Goal: Task Accomplishment & Management: Use online tool/utility

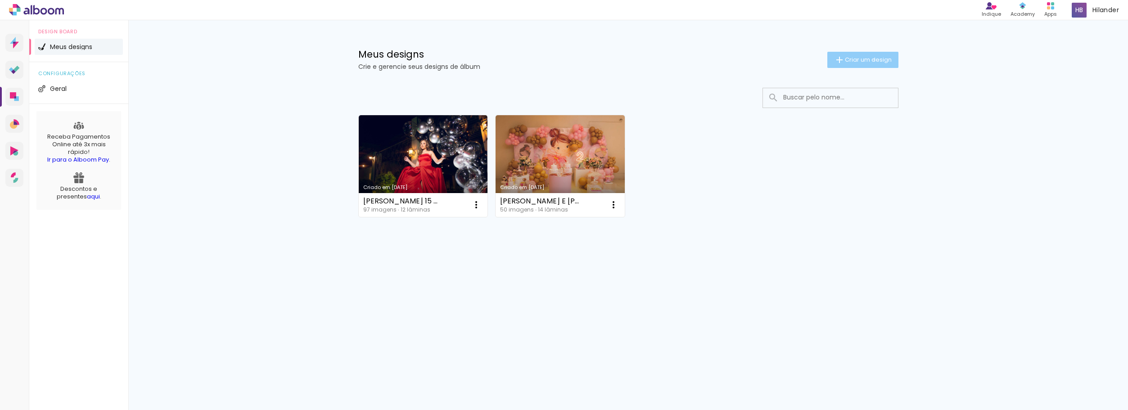
click at [872, 59] on span "Criar um design" at bounding box center [868, 60] width 47 height 6
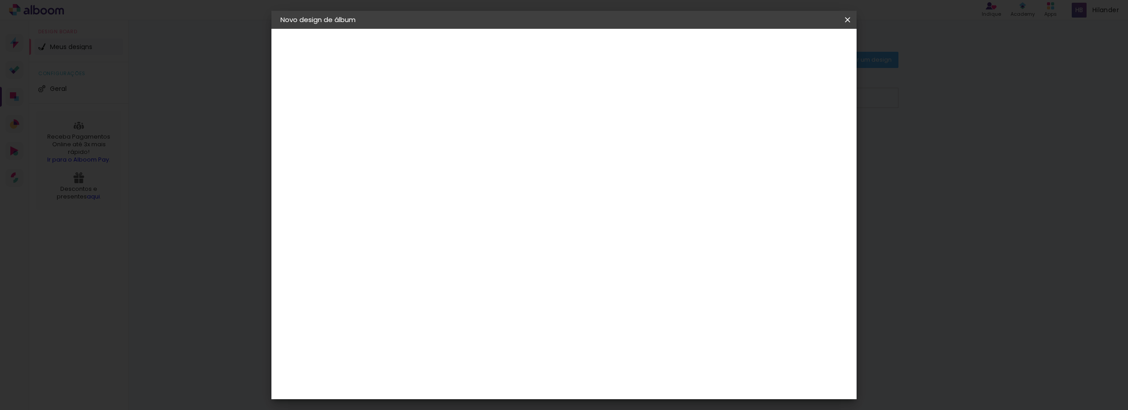
click at [428, 116] on input at bounding box center [428, 121] width 0 height 14
type input "MADU 15 ANOS"
type paper-input "MADU 15 ANOS"
click at [0, 0] on slot "Avançar" at bounding box center [0, 0] width 0 height 0
click at [464, 167] on input at bounding box center [450, 171] width 91 height 11
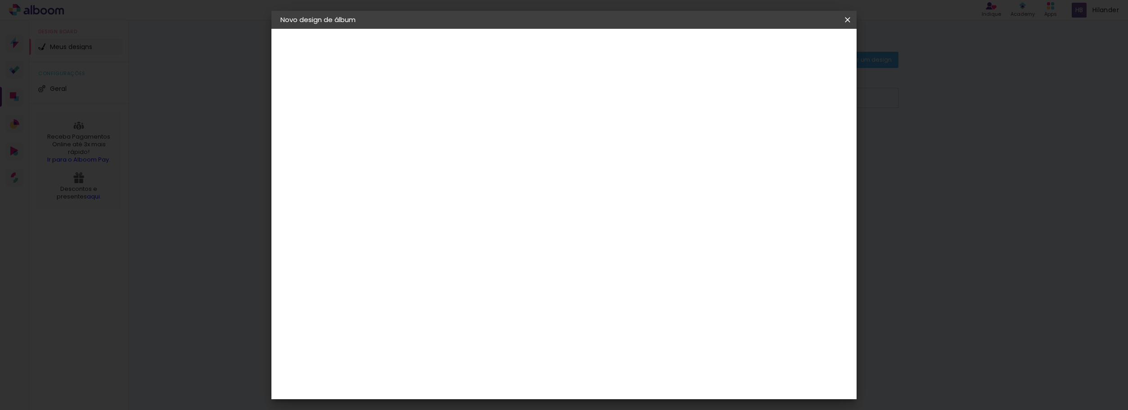
type input "F"
type input "FOTO"
type paper-input "FOTO"
click at [438, 305] on div "Foto 15" at bounding box center [430, 312] width 16 height 14
click at [577, 131] on paper-item "Tamanho Livre" at bounding box center [537, 137] width 80 height 20
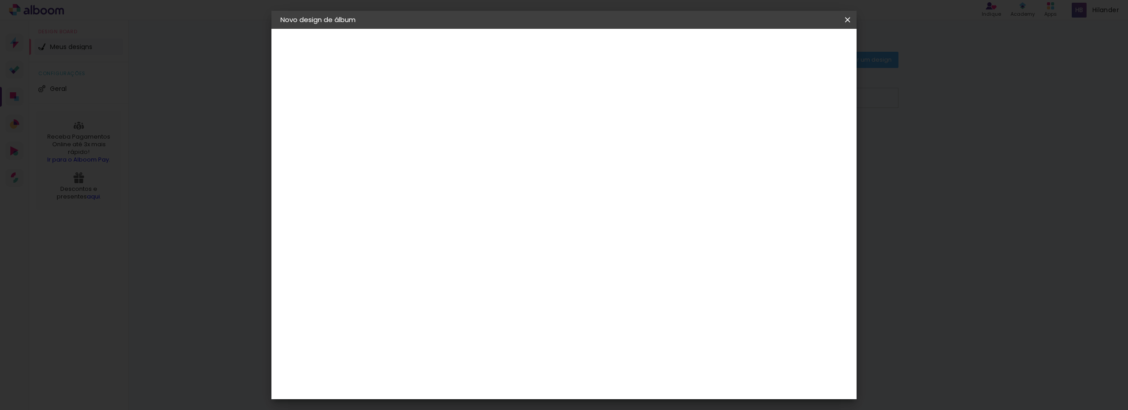
click at [0, 0] on slot "Tamanho Livre" at bounding box center [0, 0] width 0 height 0
click at [438, 305] on div "Foto 15" at bounding box center [430, 312] width 16 height 14
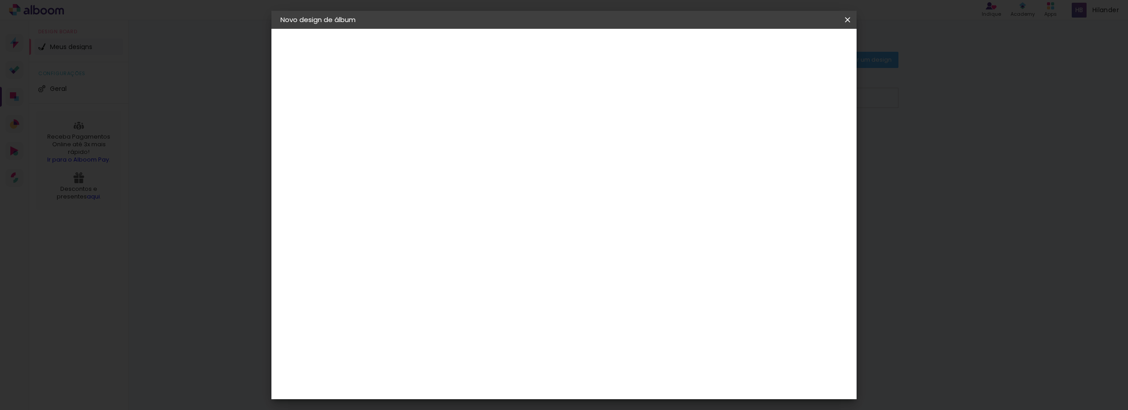
click at [438, 305] on div "Foto 15" at bounding box center [430, 312] width 16 height 14
click at [0, 0] on slot "Avançar" at bounding box center [0, 0] width 0 height 0
click at [522, 405] on span "25 × 25 cm" at bounding box center [504, 417] width 33 height 24
click at [574, 42] on paper-button "Avançar" at bounding box center [552, 47] width 44 height 15
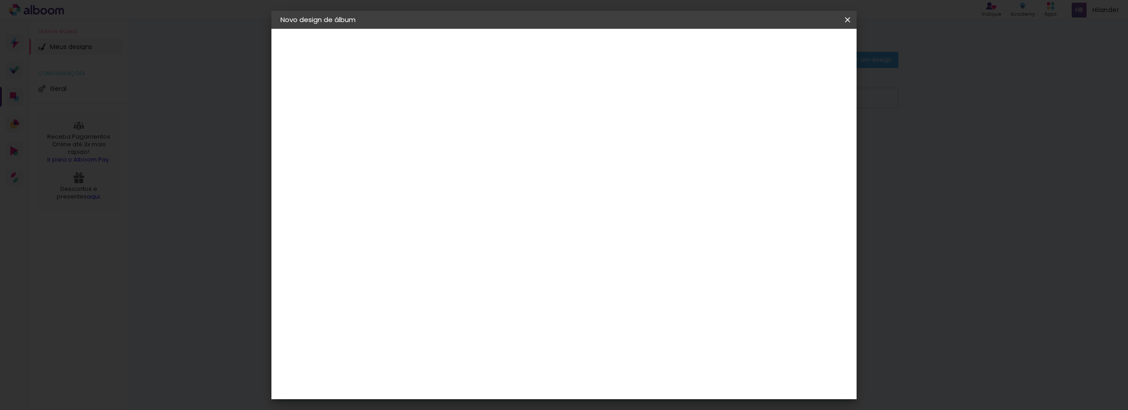
click at [791, 45] on span "Iniciar design" at bounding box center [770, 48] width 41 height 6
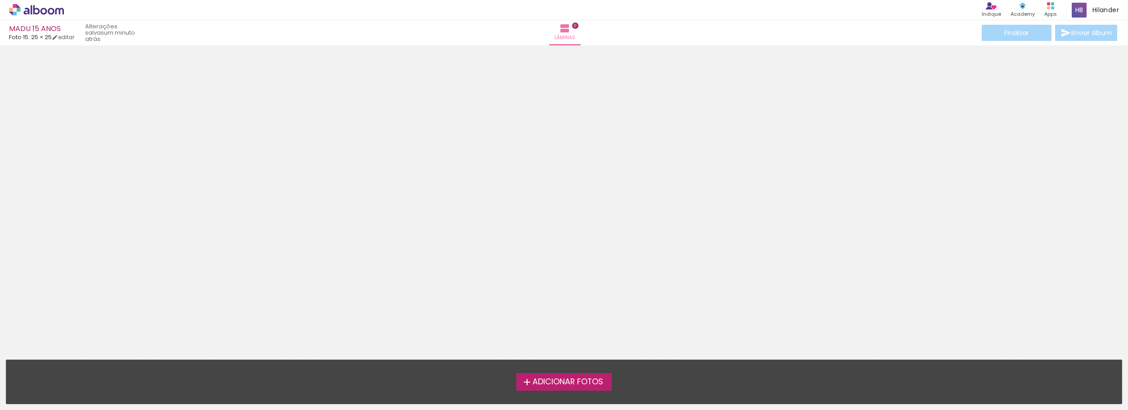
click at [563, 383] on span "Adicionar Fotos" at bounding box center [567, 382] width 71 height 8
click at [0, 0] on input "file" at bounding box center [0, 0] width 0 height 0
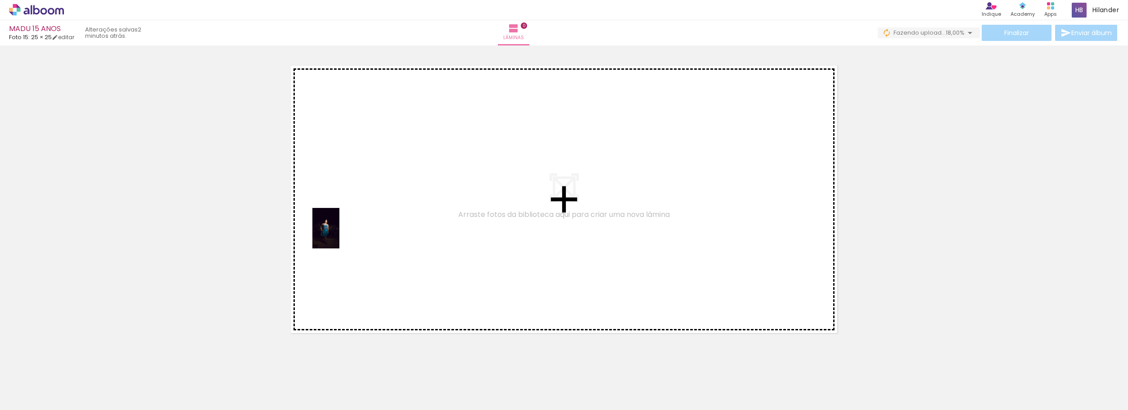
drag, startPoint x: 89, startPoint y: 388, endPoint x: 339, endPoint y: 235, distance: 293.1
click at [339, 235] on quentale-workspace at bounding box center [564, 205] width 1128 height 410
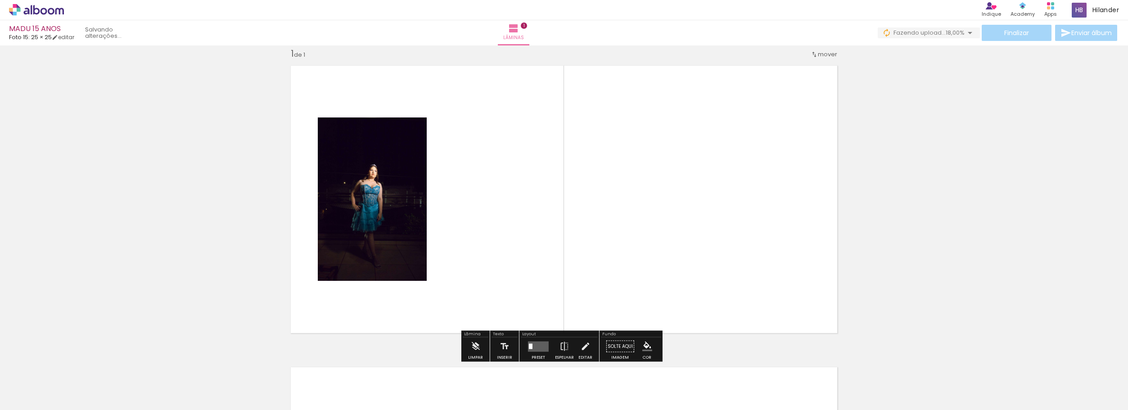
scroll to position [12, 0]
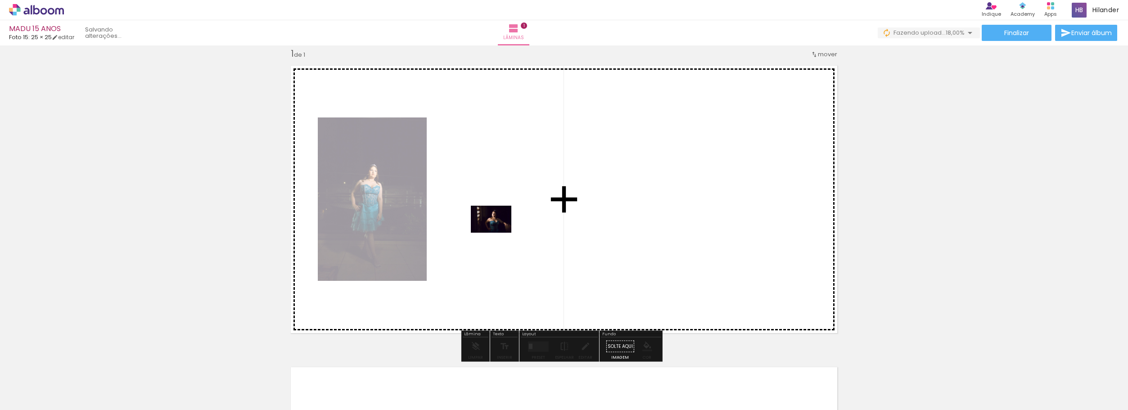
drag, startPoint x: 156, startPoint y: 387, endPoint x: 502, endPoint y: 229, distance: 380.5
click at [502, 229] on quentale-workspace at bounding box center [564, 205] width 1128 height 410
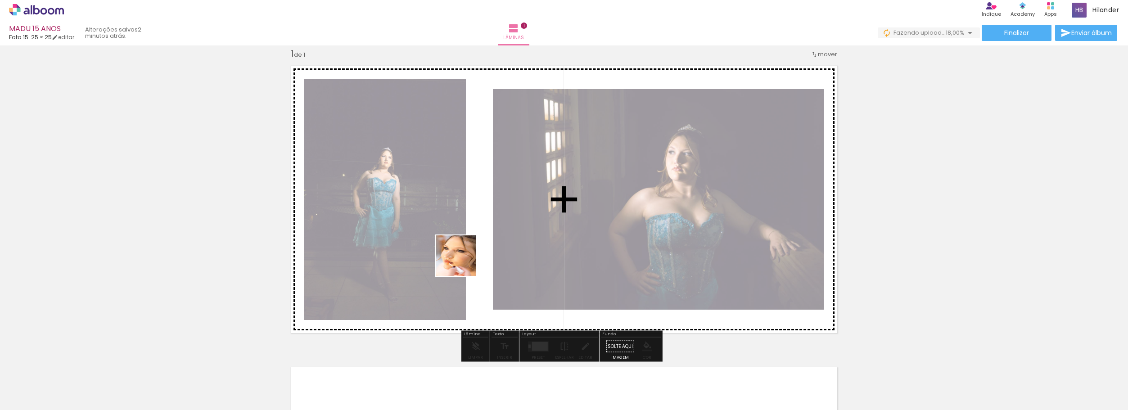
drag, startPoint x: 197, startPoint y: 390, endPoint x: 579, endPoint y: 216, distance: 420.0
click at [579, 216] on quentale-workspace at bounding box center [564, 205] width 1128 height 410
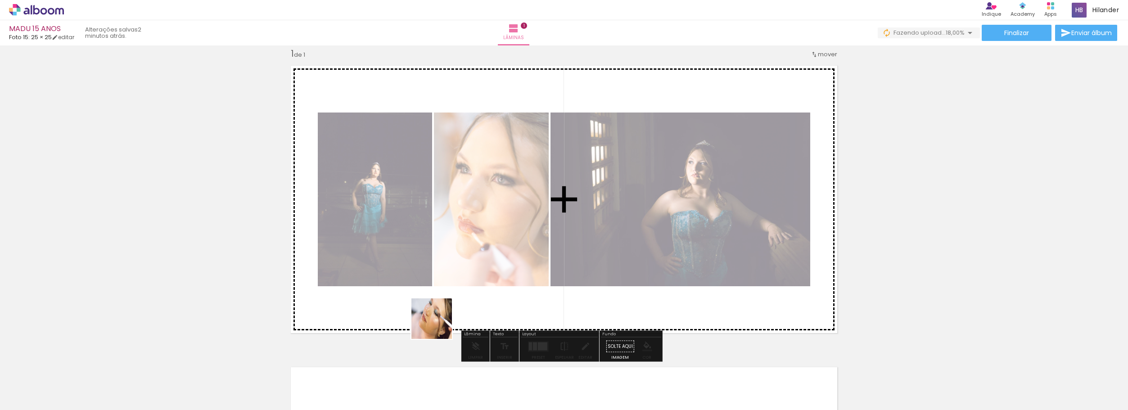
drag, startPoint x: 334, startPoint y: 359, endPoint x: 744, endPoint y: 242, distance: 426.5
click at [744, 242] on quentale-workspace at bounding box center [564, 205] width 1128 height 410
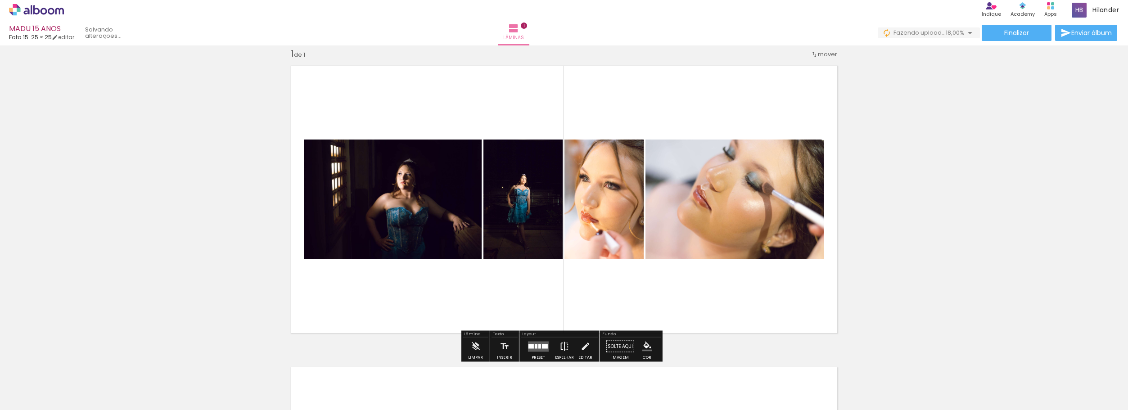
click at [561, 348] on iron-icon at bounding box center [564, 347] width 10 height 18
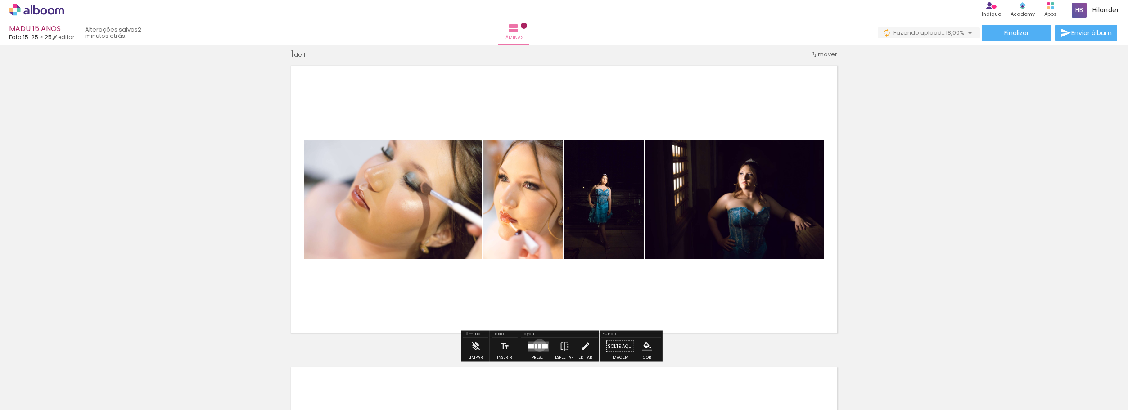
click at [538, 345] on div at bounding box center [539, 346] width 3 height 5
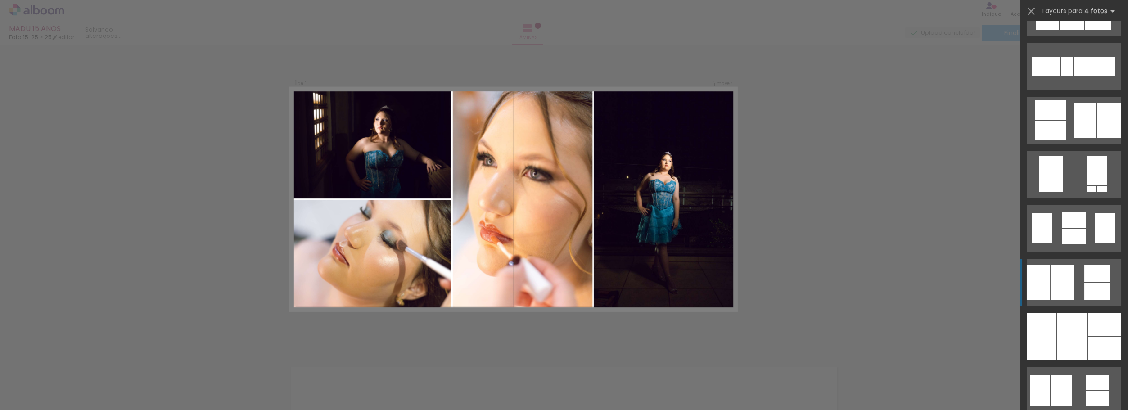
scroll to position [405, 0]
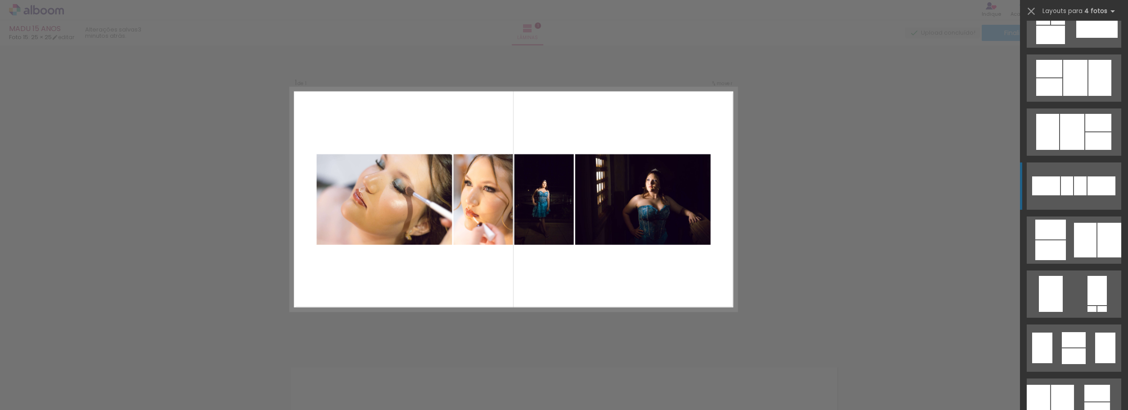
click at [1097, 188] on div at bounding box center [1101, 185] width 28 height 19
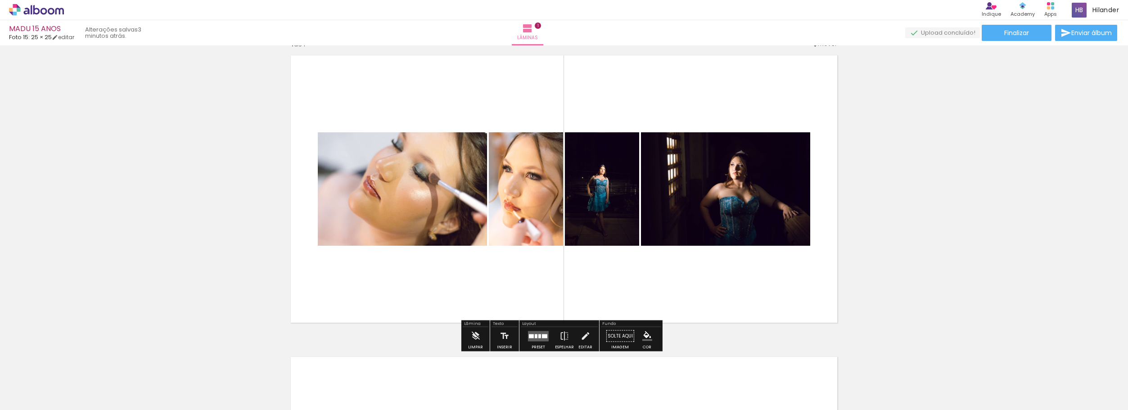
scroll to position [12, 0]
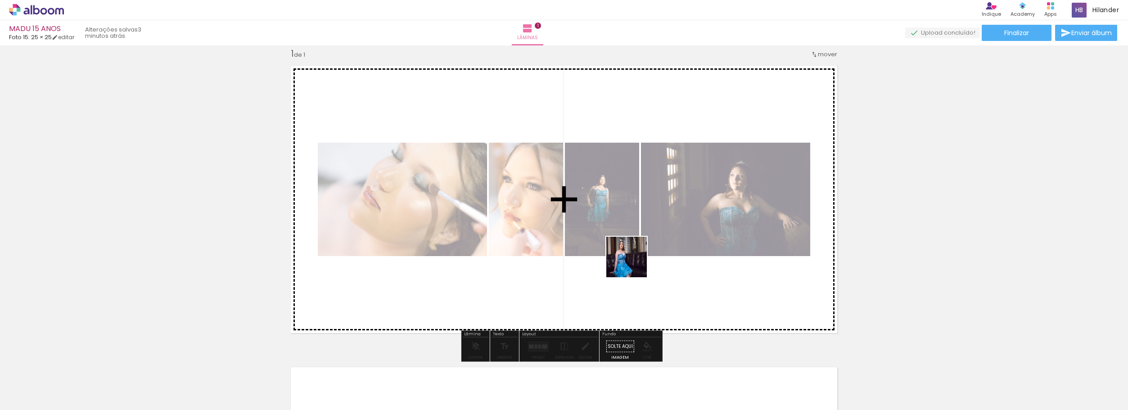
drag, startPoint x: 563, startPoint y: 292, endPoint x: 641, endPoint y: 258, distance: 85.9
click at [641, 258] on quentale-workspace at bounding box center [564, 205] width 1128 height 410
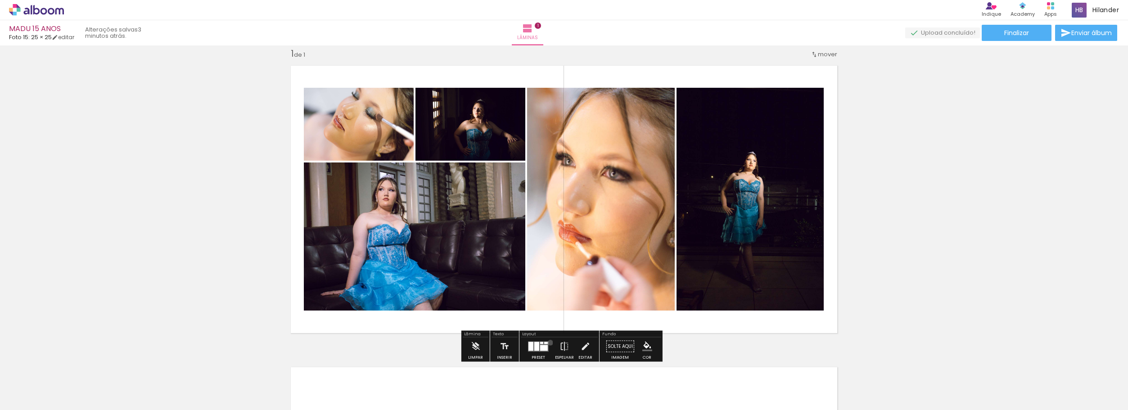
click at [548, 343] on div at bounding box center [538, 347] width 24 height 18
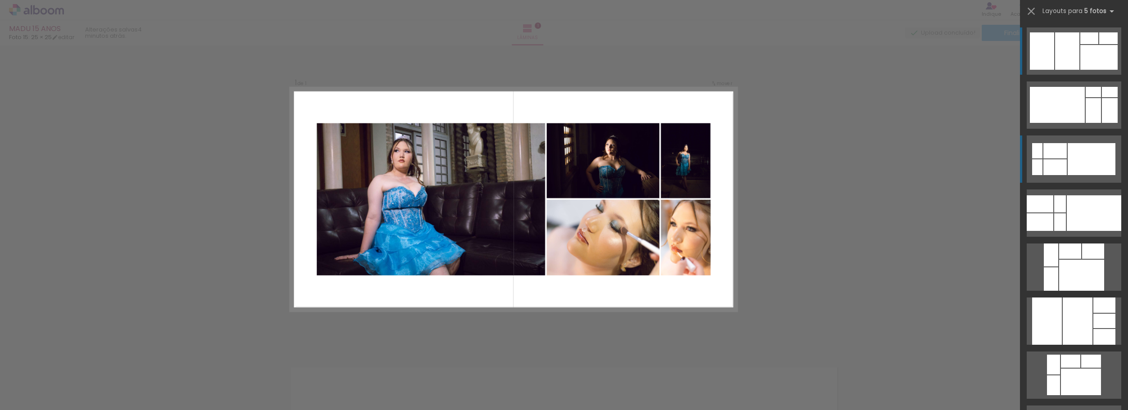
click at [1059, 154] on div at bounding box center [1054, 150] width 23 height 15
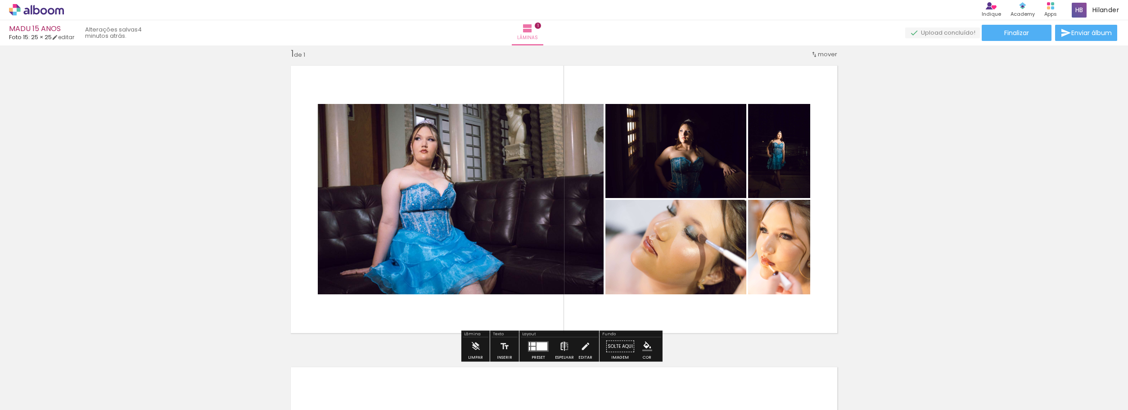
click at [562, 345] on iron-icon at bounding box center [564, 347] width 10 height 18
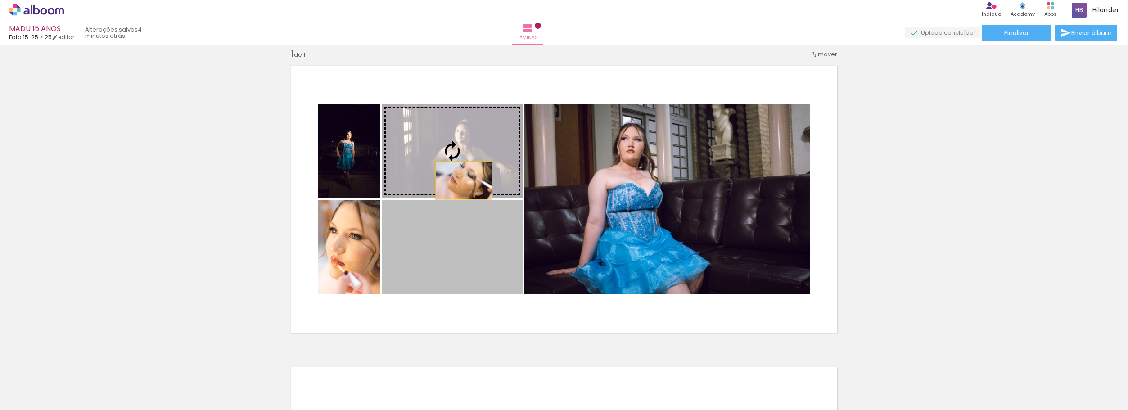
drag, startPoint x: 434, startPoint y: 268, endPoint x: 458, endPoint y: 158, distance: 112.3
click at [0, 0] on slot at bounding box center [0, 0] width 0 height 0
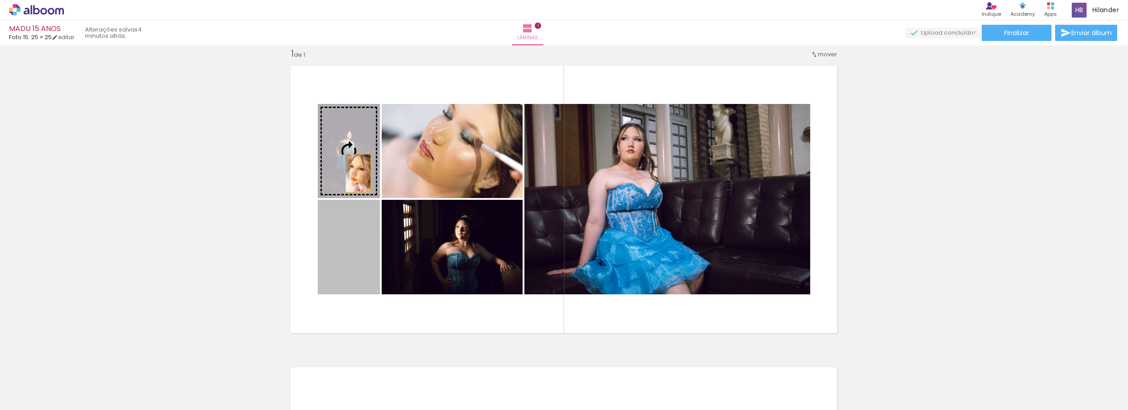
drag, startPoint x: 353, startPoint y: 179, endPoint x: 355, endPoint y: 158, distance: 20.8
click at [0, 0] on slot at bounding box center [0, 0] width 0 height 0
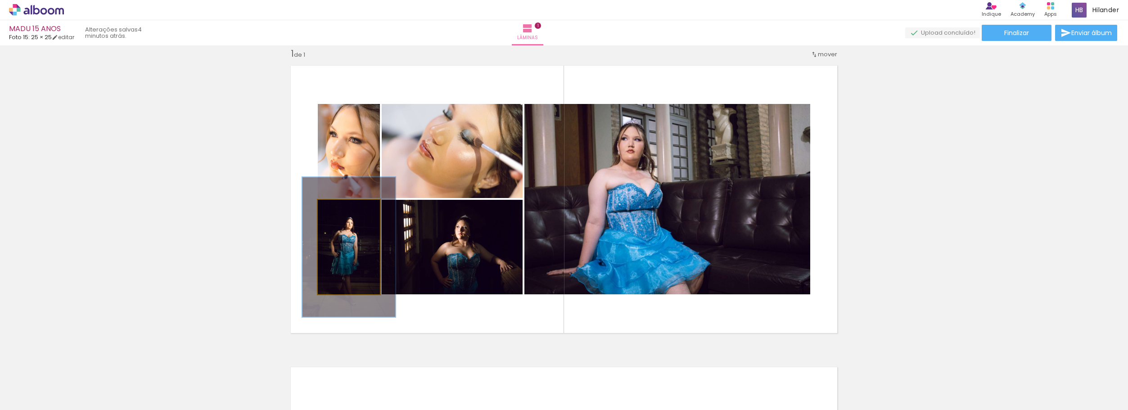
drag, startPoint x: 337, startPoint y: 207, endPoint x: 351, endPoint y: 206, distance: 14.0
type paper-slider "152"
click at [351, 206] on div at bounding box center [351, 209] width 8 height 8
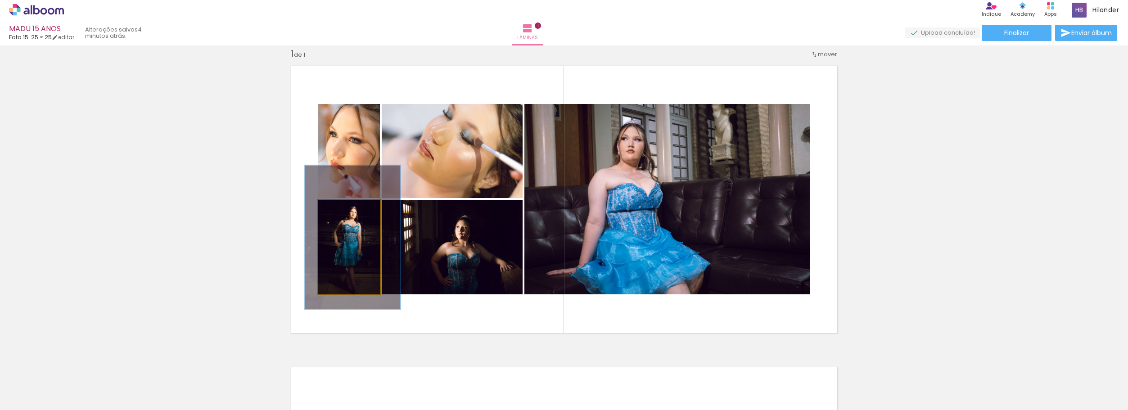
drag, startPoint x: 364, startPoint y: 240, endPoint x: 366, endPoint y: 230, distance: 10.3
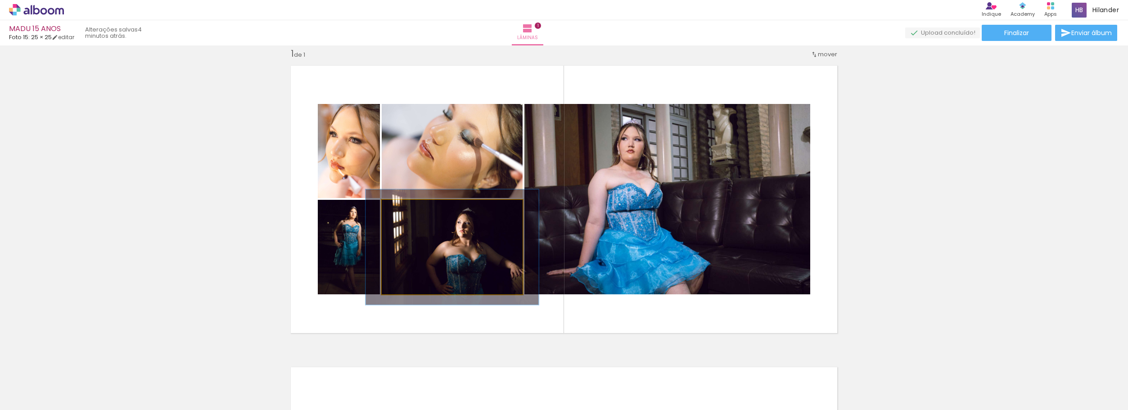
drag, startPoint x: 401, startPoint y: 210, endPoint x: 407, endPoint y: 209, distance: 6.8
type paper-slider "122"
click at [407, 209] on div at bounding box center [410, 209] width 8 height 8
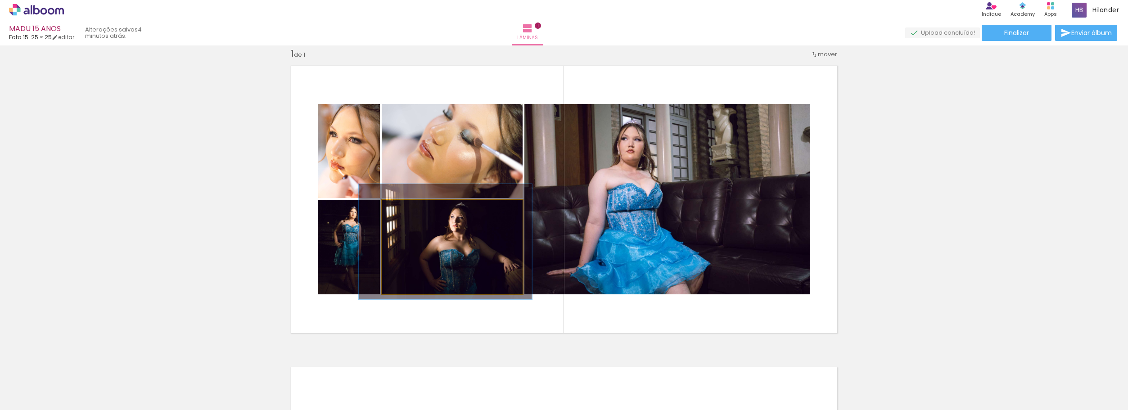
drag, startPoint x: 415, startPoint y: 237, endPoint x: 409, endPoint y: 234, distance: 6.0
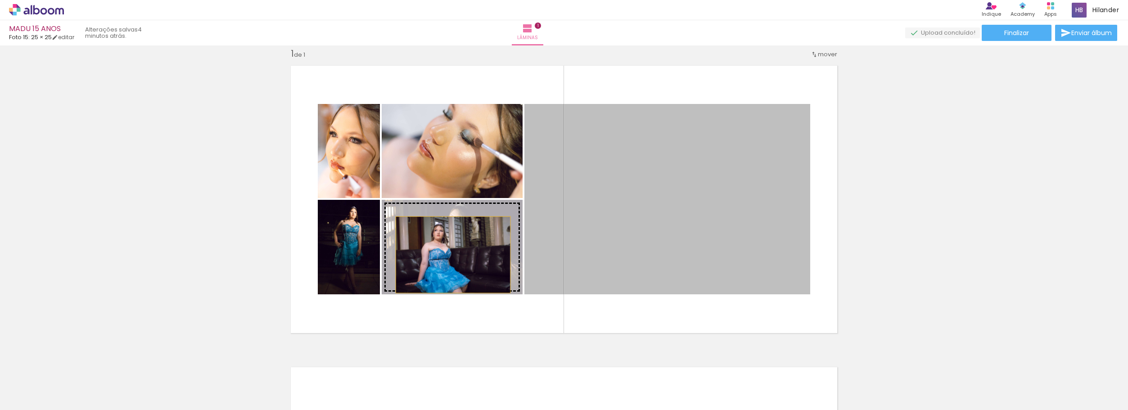
drag, startPoint x: 711, startPoint y: 239, endPoint x: 450, endPoint y: 255, distance: 261.9
click at [0, 0] on slot at bounding box center [0, 0] width 0 height 0
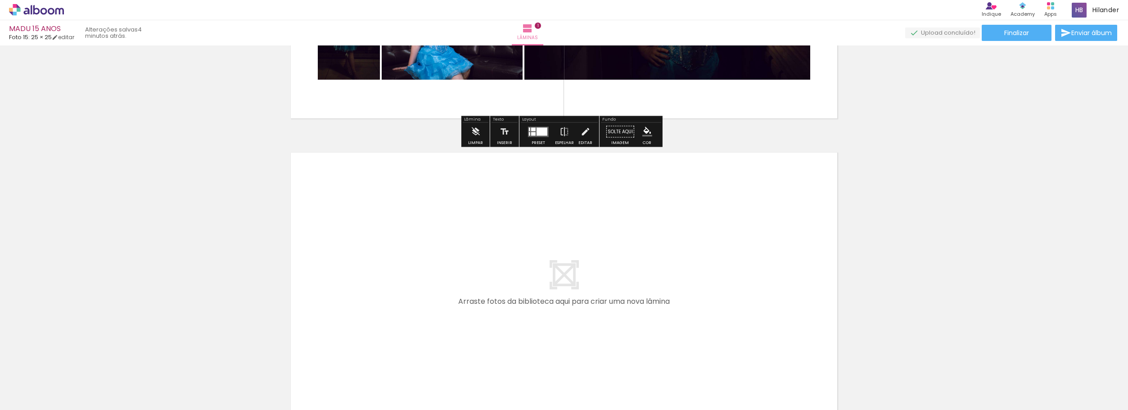
scroll to position [237, 0]
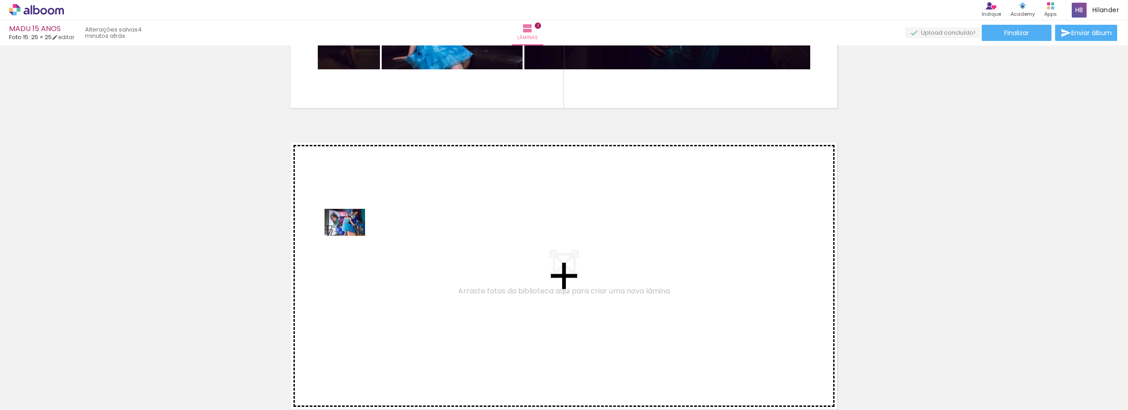
drag, startPoint x: 343, startPoint y: 386, endPoint x: 352, endPoint y: 236, distance: 150.1
click at [352, 236] on quentale-workspace at bounding box center [564, 205] width 1128 height 410
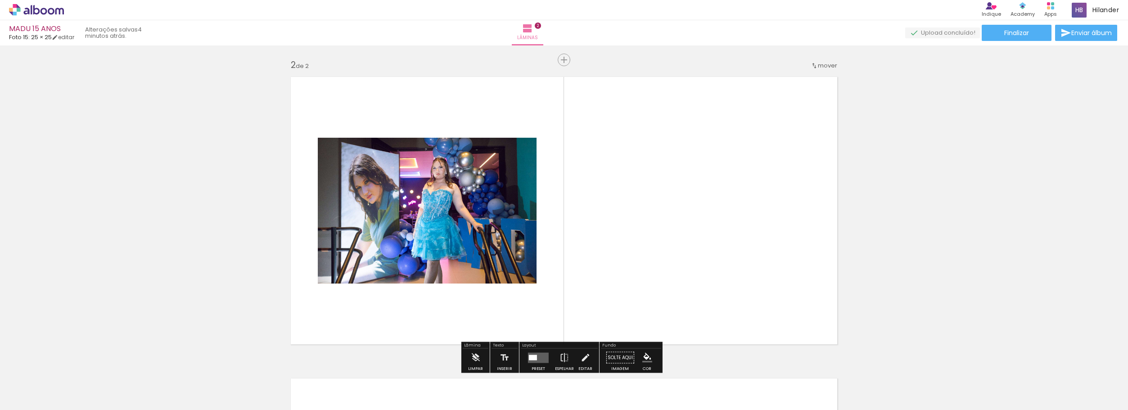
scroll to position [313, 0]
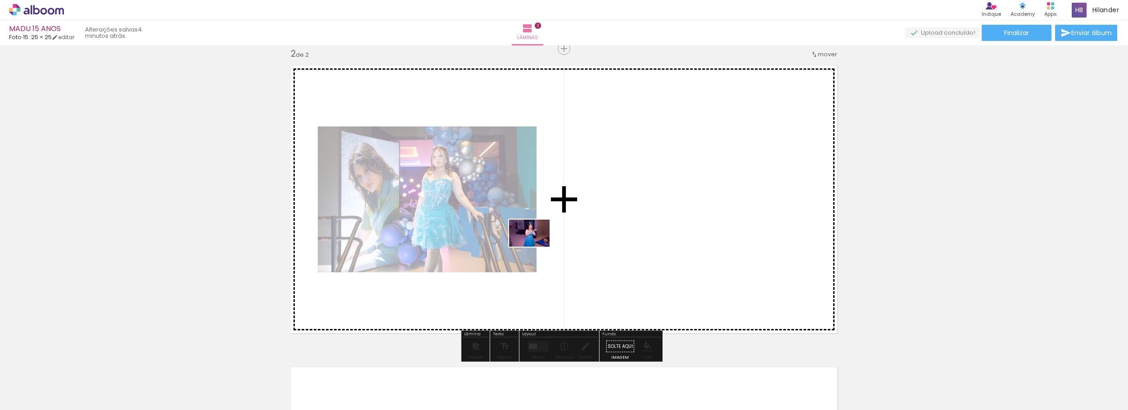
drag, startPoint x: 394, startPoint y: 390, endPoint x: 589, endPoint y: 222, distance: 256.9
click at [589, 222] on quentale-workspace at bounding box center [564, 205] width 1128 height 410
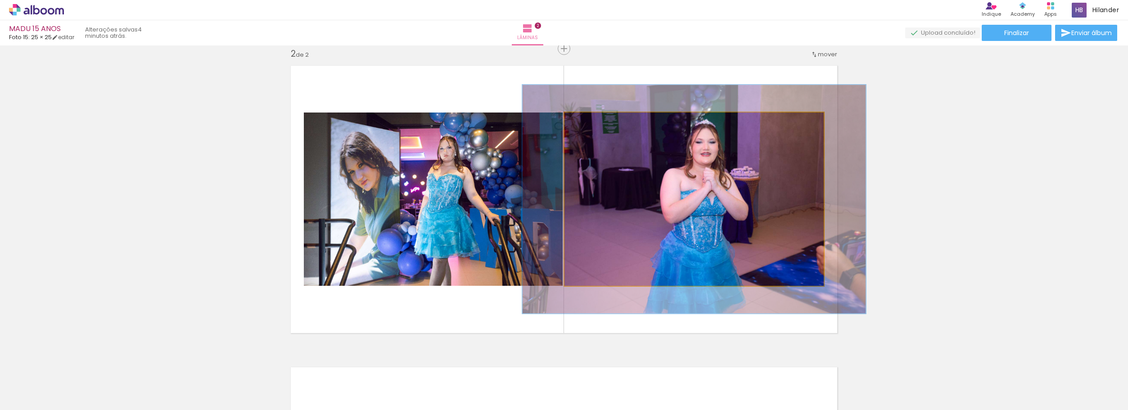
drag, startPoint x: 585, startPoint y: 124, endPoint x: 596, endPoint y: 124, distance: 11.3
click at [596, 124] on div at bounding box center [595, 122] width 14 height 14
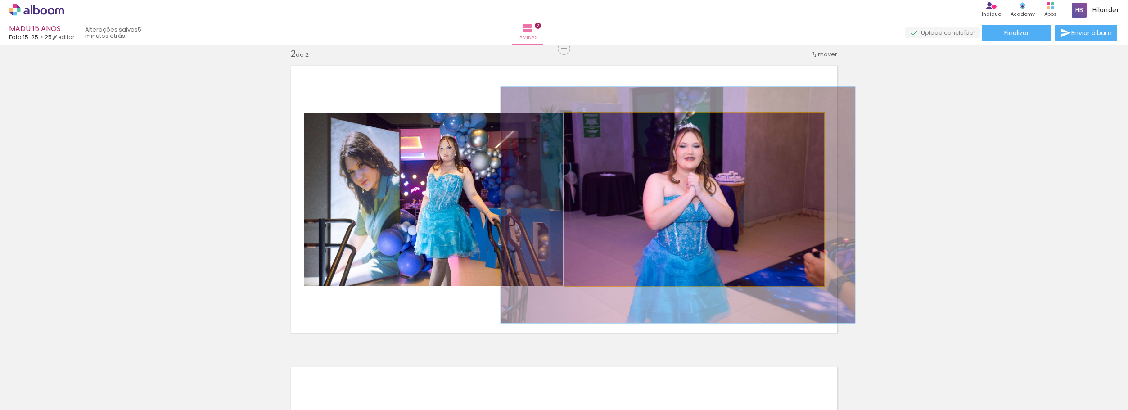
drag, startPoint x: 700, startPoint y: 198, endPoint x: 684, endPoint y: 204, distance: 17.2
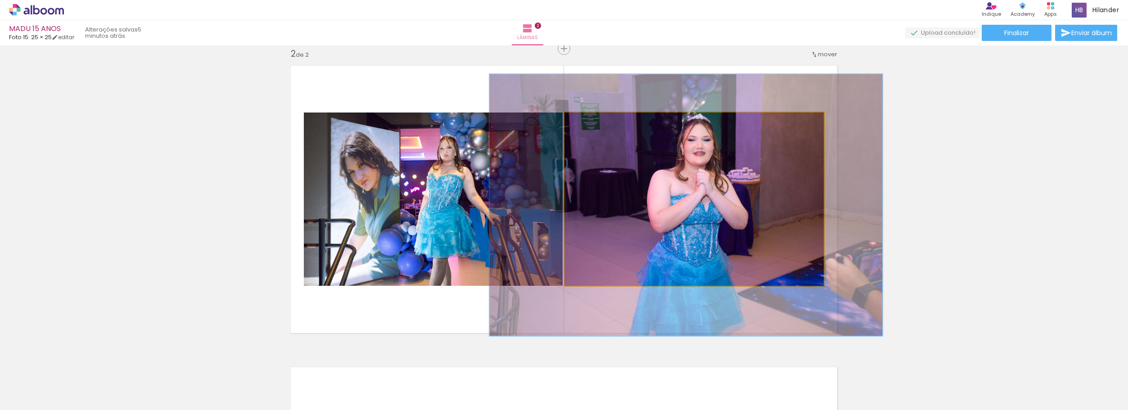
drag, startPoint x: 599, startPoint y: 126, endPoint x: 605, endPoint y: 126, distance: 5.4
type paper-slider "151"
click at [605, 126] on div at bounding box center [603, 122] width 14 height 14
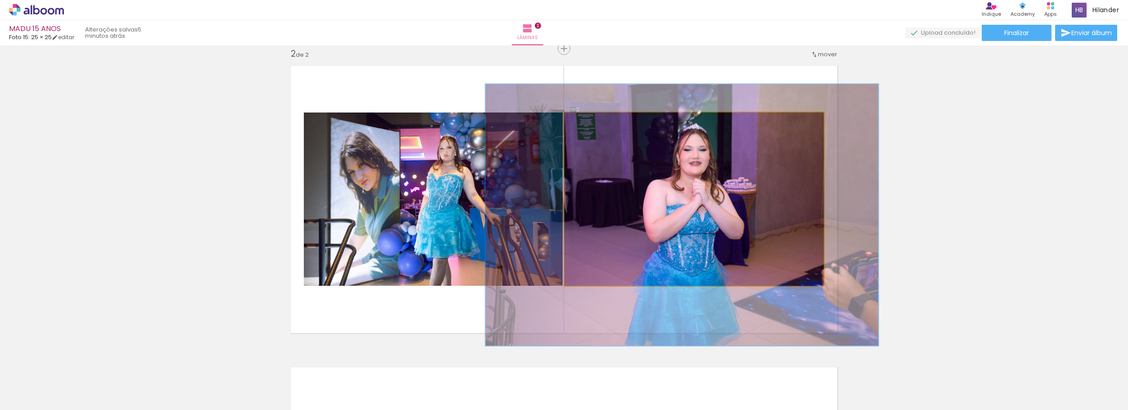
drag, startPoint x: 692, startPoint y: 211, endPoint x: 690, endPoint y: 218, distance: 7.4
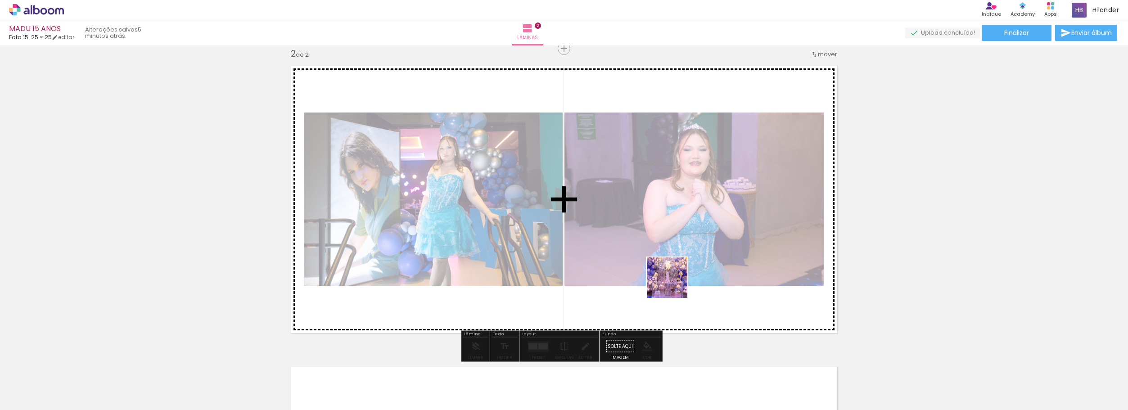
drag, startPoint x: 565, startPoint y: 328, endPoint x: 725, endPoint y: 274, distance: 168.7
click at [725, 274] on quentale-workspace at bounding box center [564, 205] width 1128 height 410
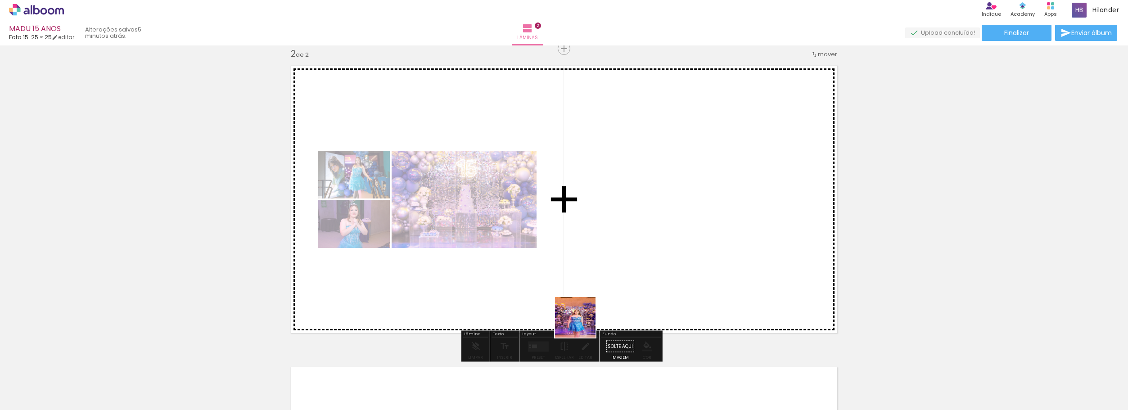
drag, startPoint x: 510, startPoint y: 379, endPoint x: 650, endPoint y: 257, distance: 185.7
click at [650, 257] on quentale-workspace at bounding box center [564, 205] width 1128 height 410
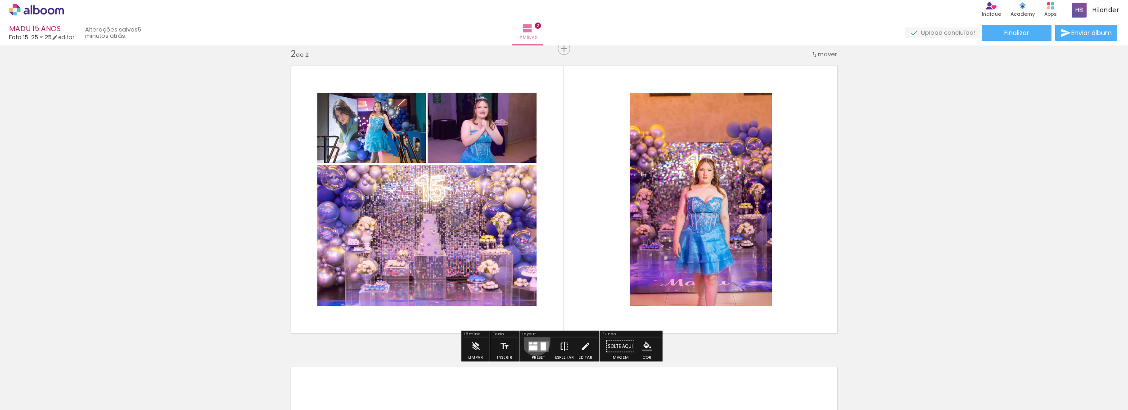
click at [534, 341] on quentale-layouter at bounding box center [538, 346] width 21 height 10
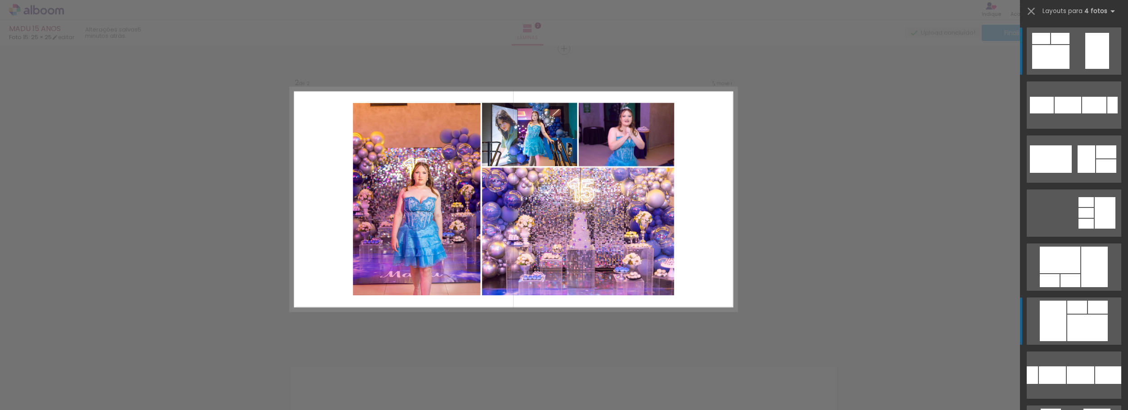
click at [1062, 324] on div at bounding box center [1053, 321] width 27 height 41
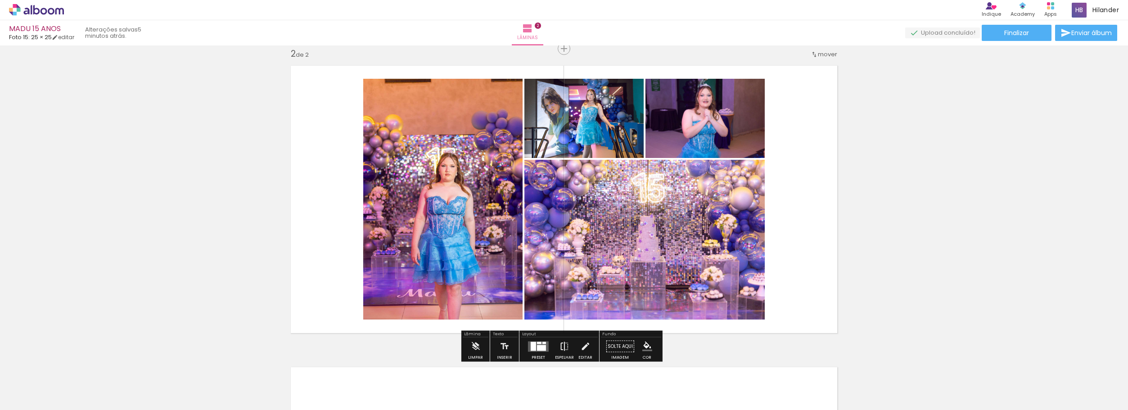
click at [561, 349] on iron-icon at bounding box center [564, 347] width 10 height 18
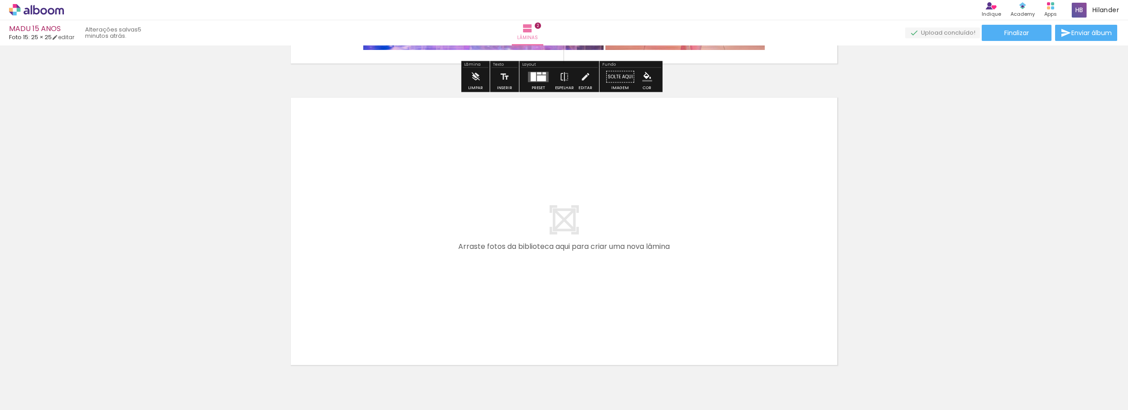
scroll to position [583, 0]
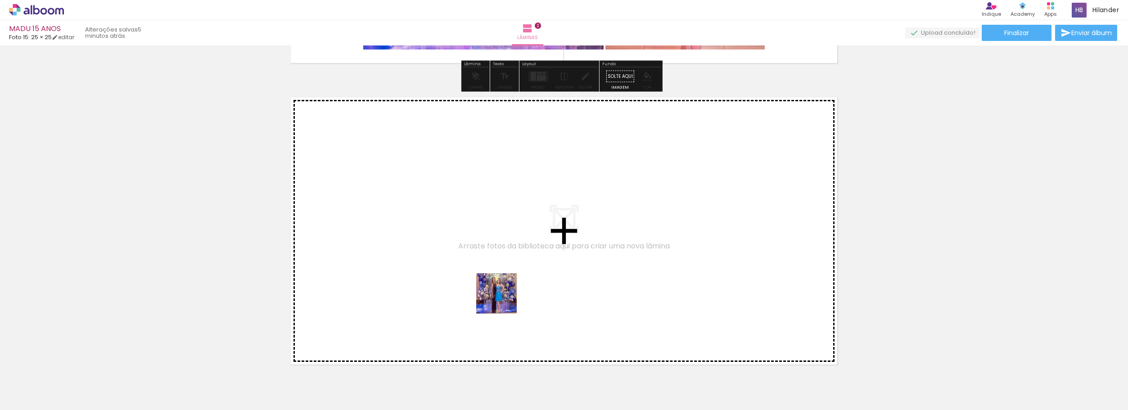
drag, startPoint x: 503, startPoint y: 300, endPoint x: 584, endPoint y: 360, distance: 100.1
click at [451, 239] on quentale-workspace at bounding box center [564, 205] width 1128 height 410
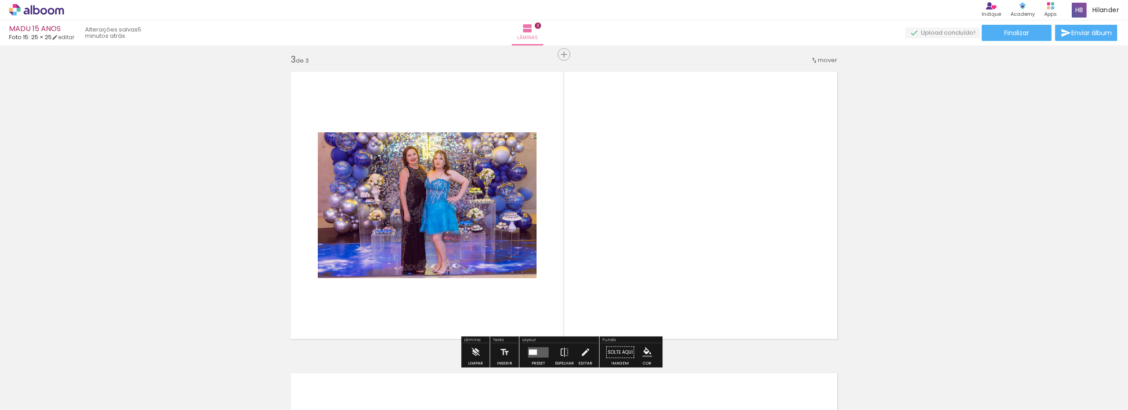
scroll to position [615, 0]
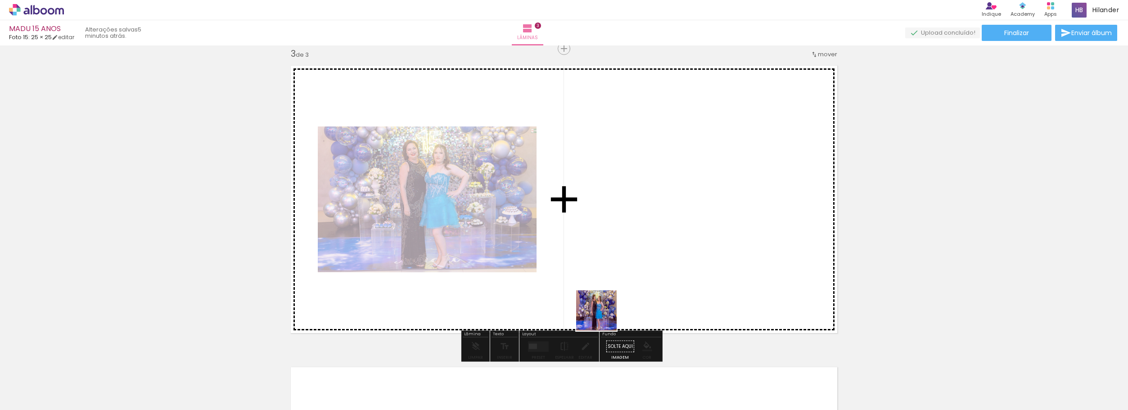
drag, startPoint x: 603, startPoint y: 317, endPoint x: 627, endPoint y: 289, distance: 36.4
click at [617, 245] on quentale-workspace at bounding box center [564, 205] width 1128 height 410
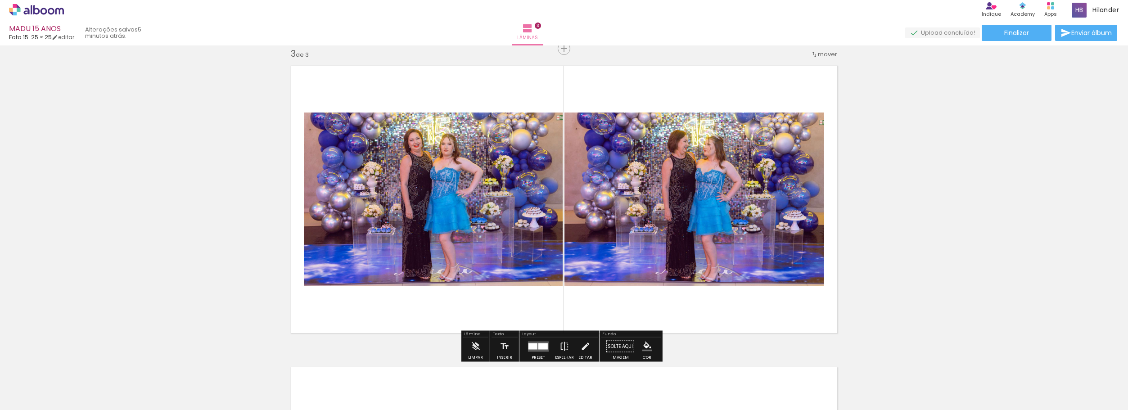
drag, startPoint x: 654, startPoint y: 378, endPoint x: 681, endPoint y: 317, distance: 66.5
click at [675, 269] on quentale-workspace at bounding box center [564, 205] width 1128 height 410
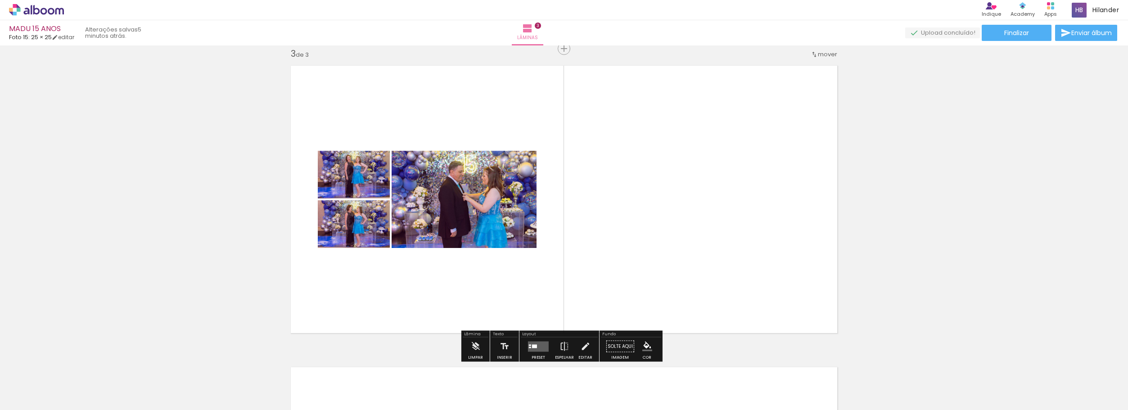
drag, startPoint x: 707, startPoint y: 379, endPoint x: 680, endPoint y: 246, distance: 135.5
click at [680, 246] on quentale-workspace at bounding box center [564, 205] width 1128 height 410
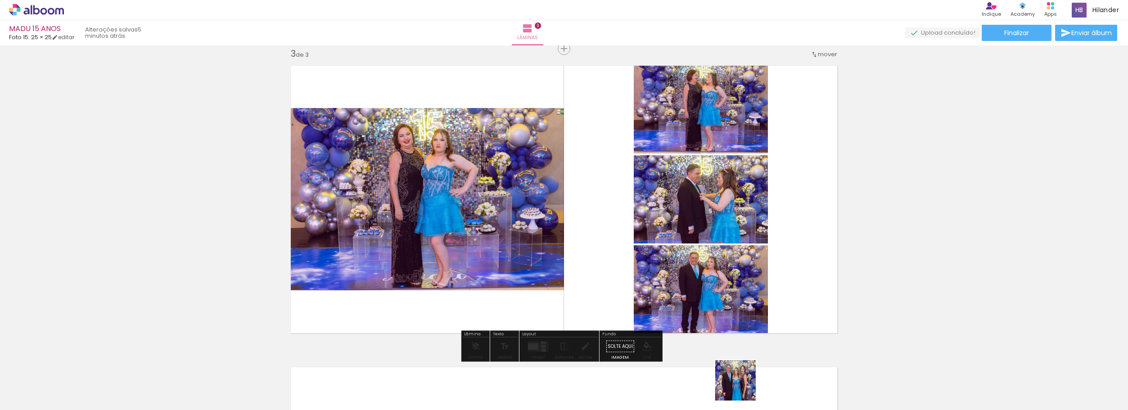
drag, startPoint x: 742, startPoint y: 387, endPoint x: 716, endPoint y: 271, distance: 119.1
click at [717, 275] on quentale-workspace at bounding box center [564, 205] width 1128 height 410
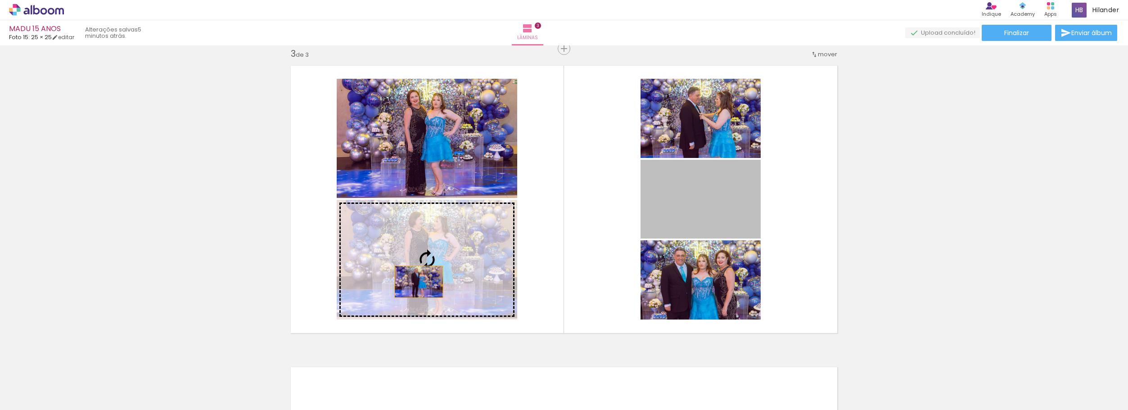
drag, startPoint x: 694, startPoint y: 205, endPoint x: 415, endPoint y: 282, distance: 288.5
click at [0, 0] on slot at bounding box center [0, 0] width 0 height 0
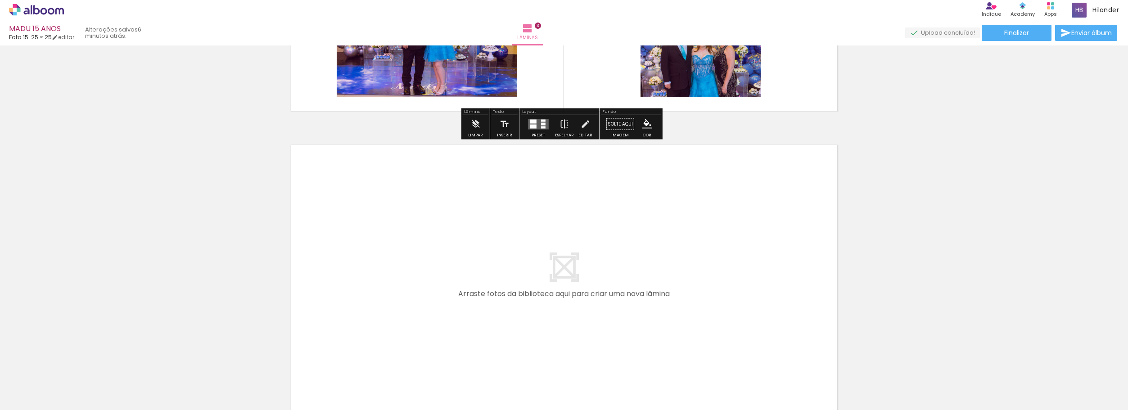
scroll to position [840, 0]
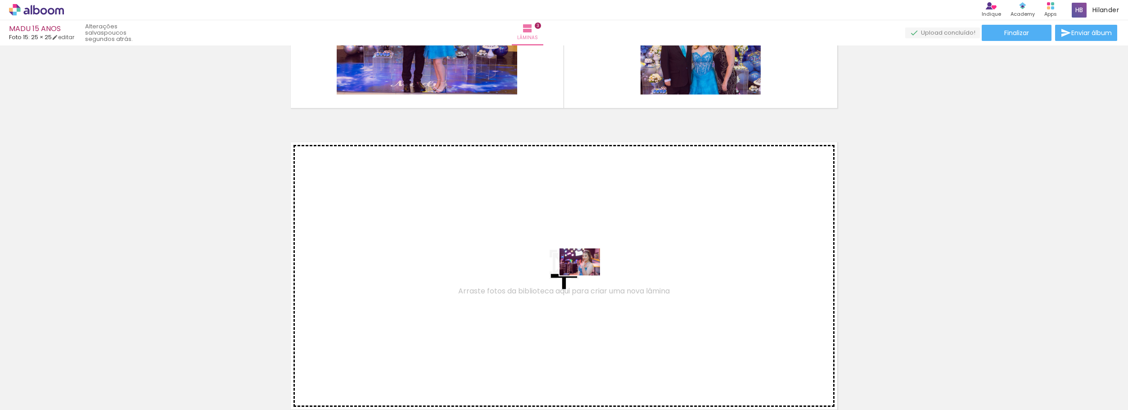
drag, startPoint x: 789, startPoint y: 388, endPoint x: 586, endPoint y: 275, distance: 231.1
click at [586, 275] on quentale-workspace at bounding box center [564, 205] width 1128 height 410
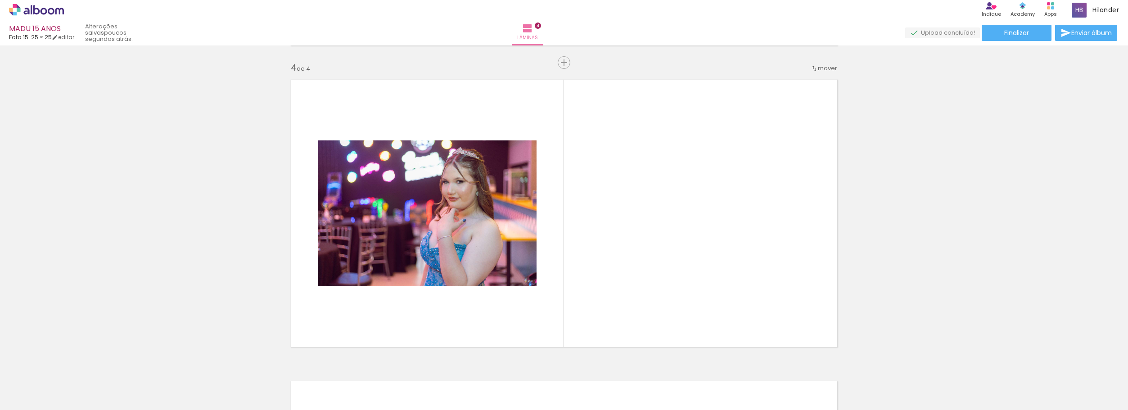
scroll to position [916, 0]
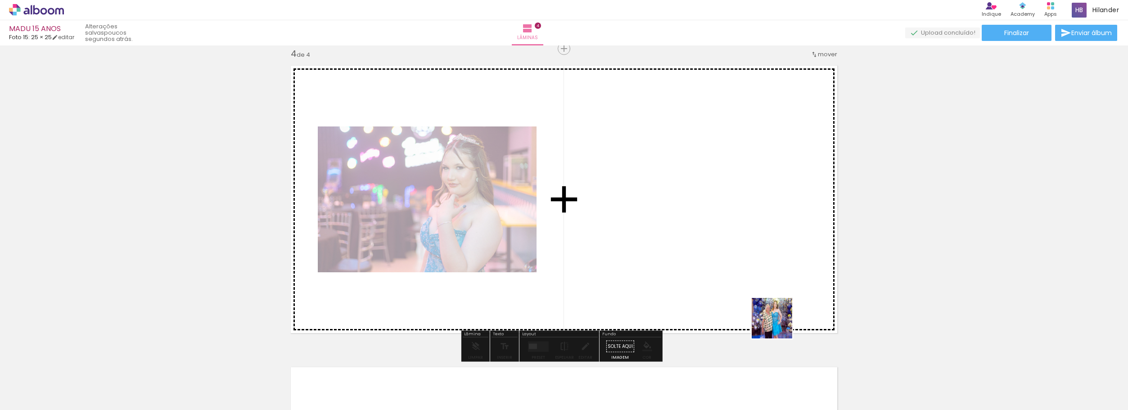
drag, startPoint x: 856, startPoint y: 385, endPoint x: 736, endPoint y: 288, distance: 154.9
click at [680, 249] on quentale-workspace at bounding box center [564, 205] width 1128 height 410
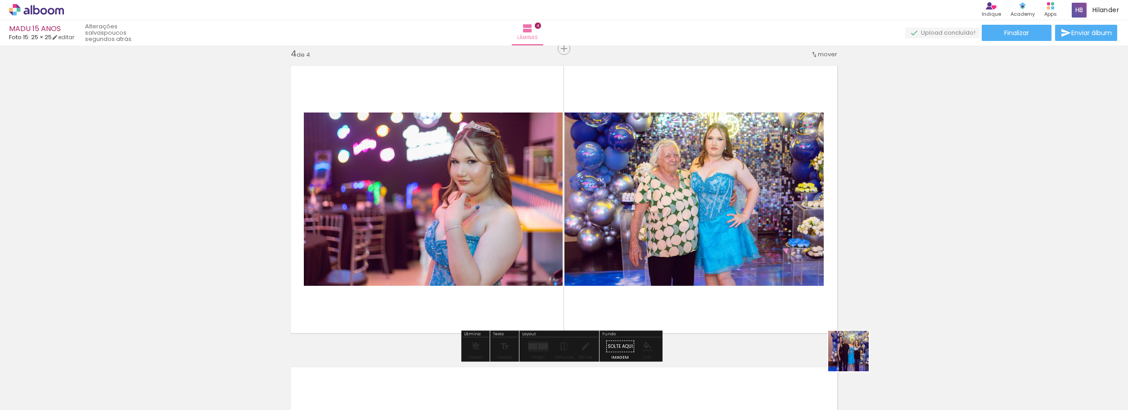
drag, startPoint x: 883, startPoint y: 374, endPoint x: 693, endPoint y: 292, distance: 207.4
click at [713, 252] on quentale-workspace at bounding box center [564, 205] width 1128 height 410
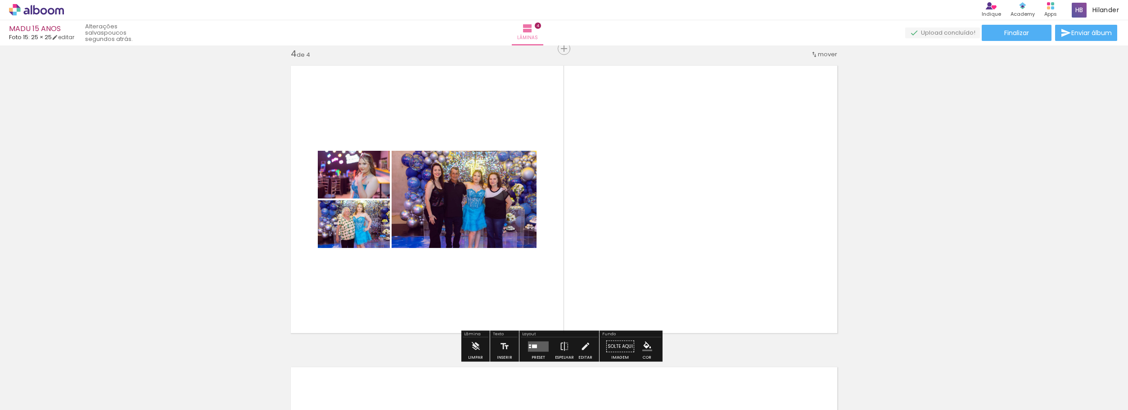
scroll to position [961, 0]
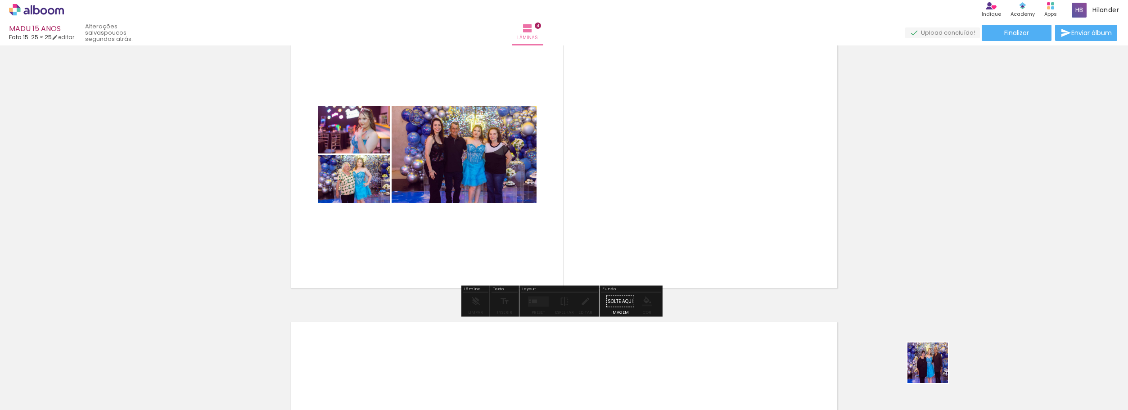
drag, startPoint x: 995, startPoint y: 385, endPoint x: 572, endPoint y: 232, distance: 448.9
click at [574, 232] on quentale-workspace at bounding box center [564, 205] width 1128 height 410
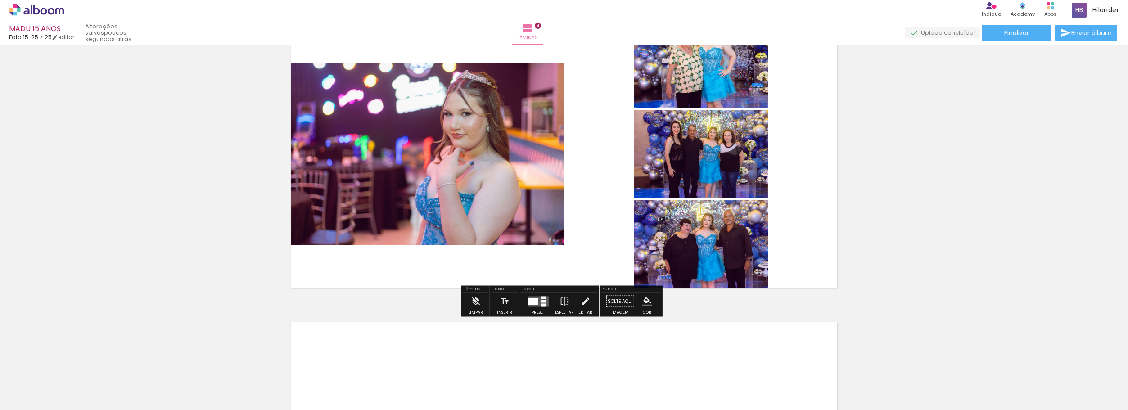
scroll to position [916, 0]
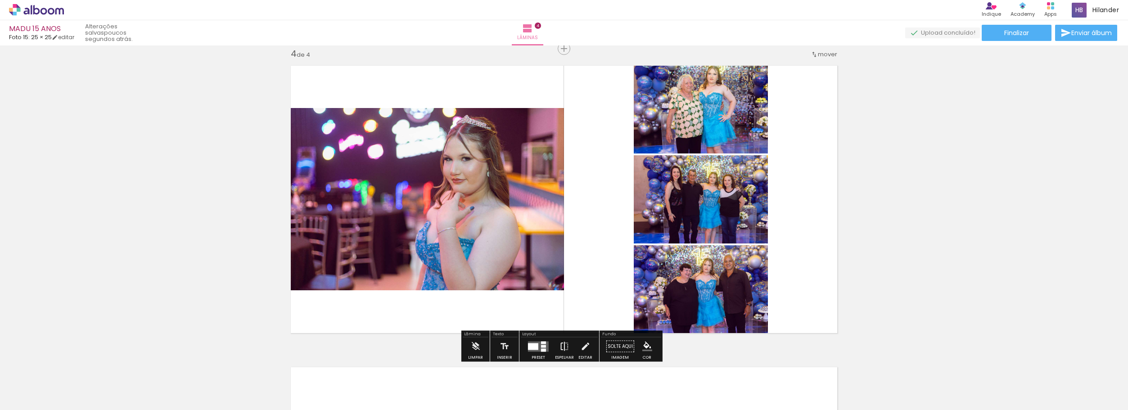
click at [562, 344] on iron-icon at bounding box center [564, 347] width 10 height 18
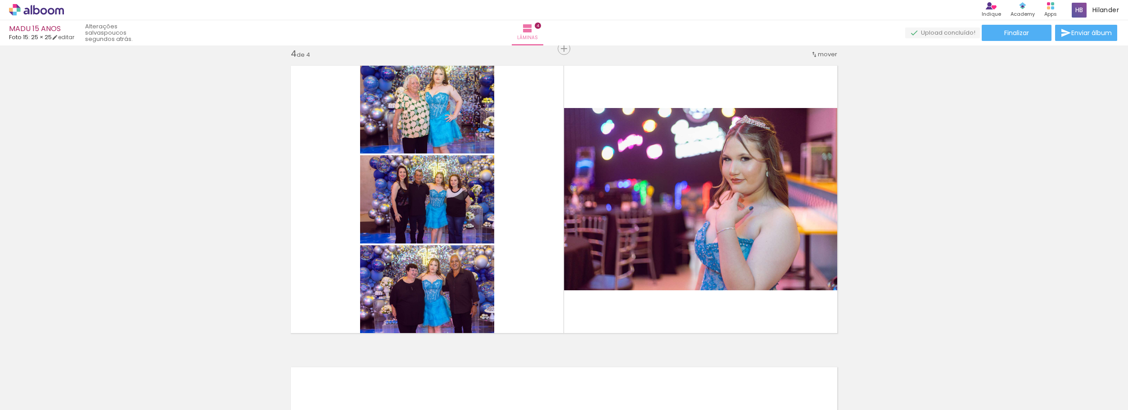
scroll to position [0, 1078]
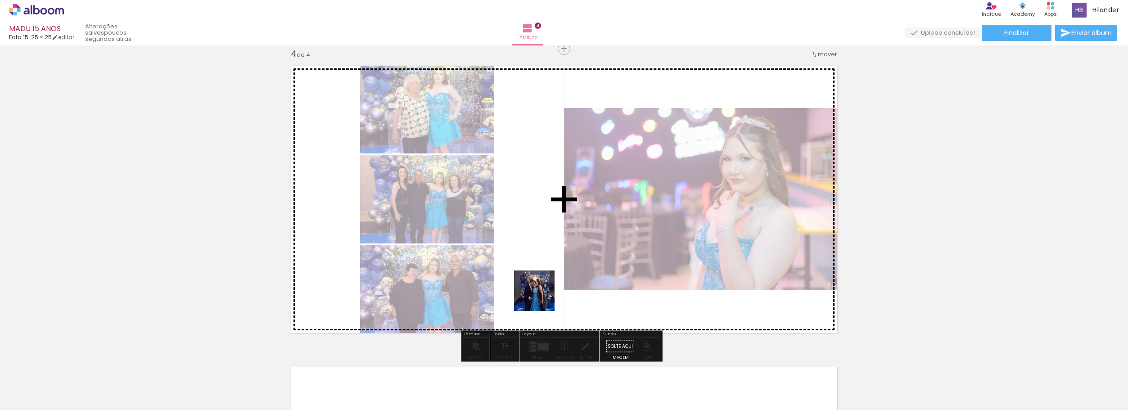
drag, startPoint x: 471, startPoint y: 385, endPoint x: 542, endPoint y: 294, distance: 115.4
click at [542, 294] on quentale-workspace at bounding box center [564, 205] width 1128 height 410
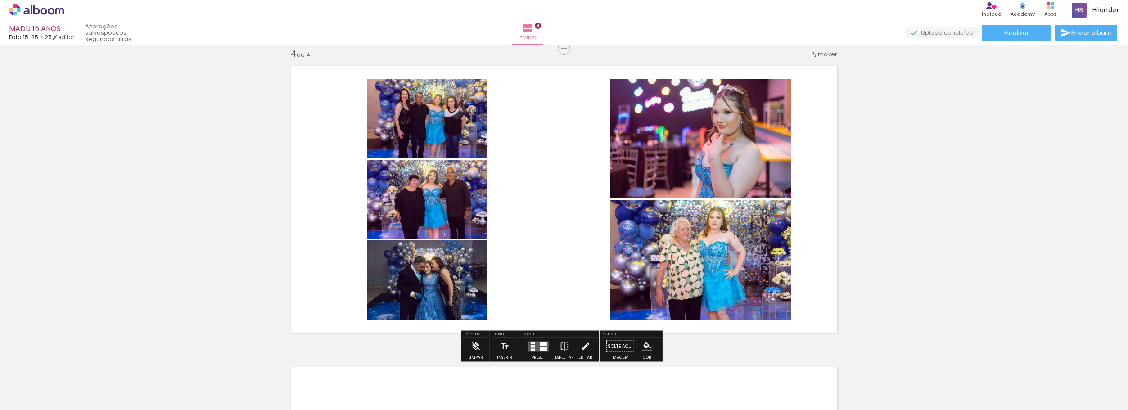
click at [402, 292] on quentale-photo at bounding box center [427, 279] width 120 height 79
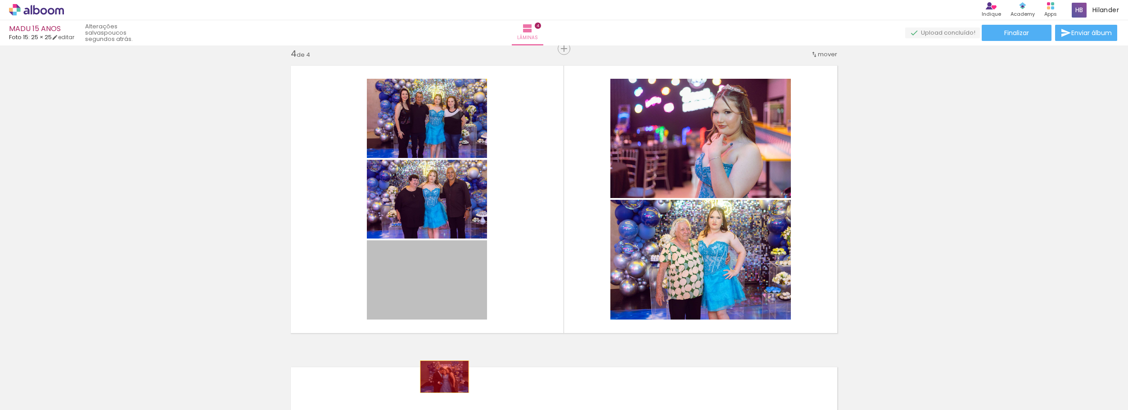
drag, startPoint x: 401, startPoint y: 293, endPoint x: 441, endPoint y: 377, distance: 93.0
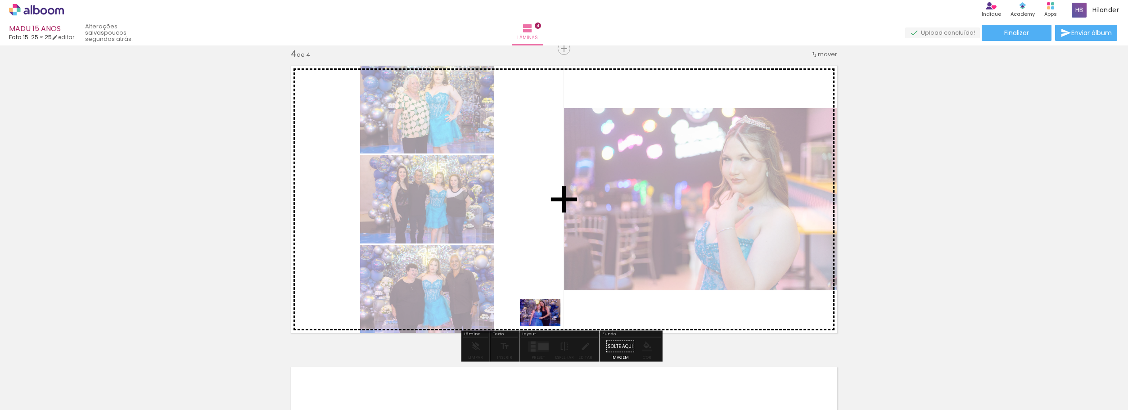
drag, startPoint x: 835, startPoint y: 390, endPoint x: 547, endPoint y: 326, distance: 295.5
click at [547, 326] on quentale-workspace at bounding box center [564, 205] width 1128 height 410
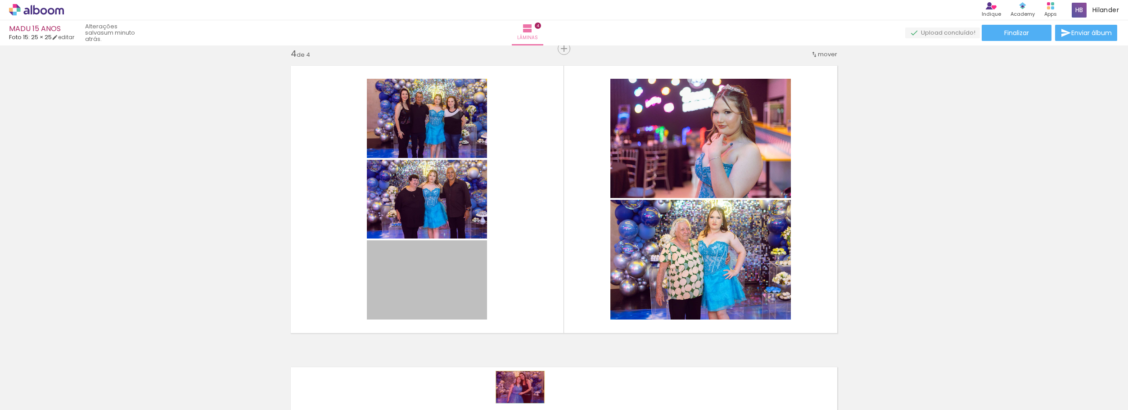
drag, startPoint x: 450, startPoint y: 275, endPoint x: 517, endPoint y: 387, distance: 131.0
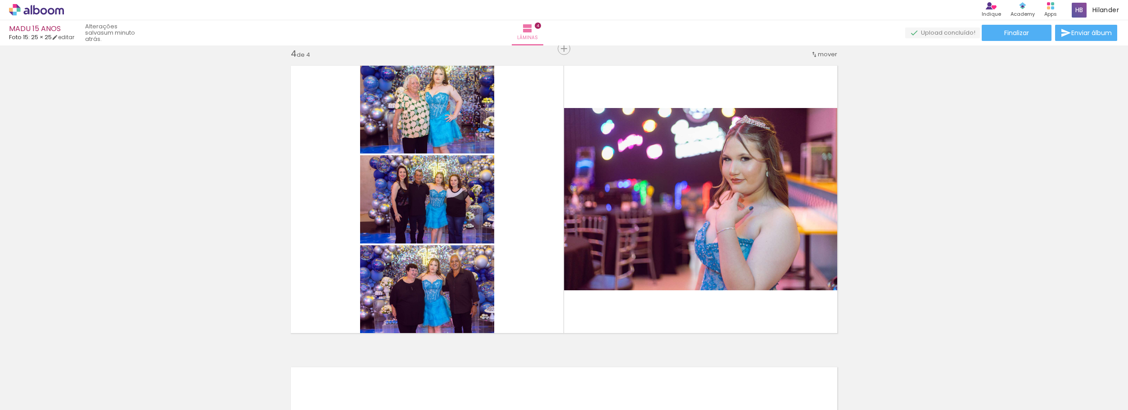
scroll to position [0, 621]
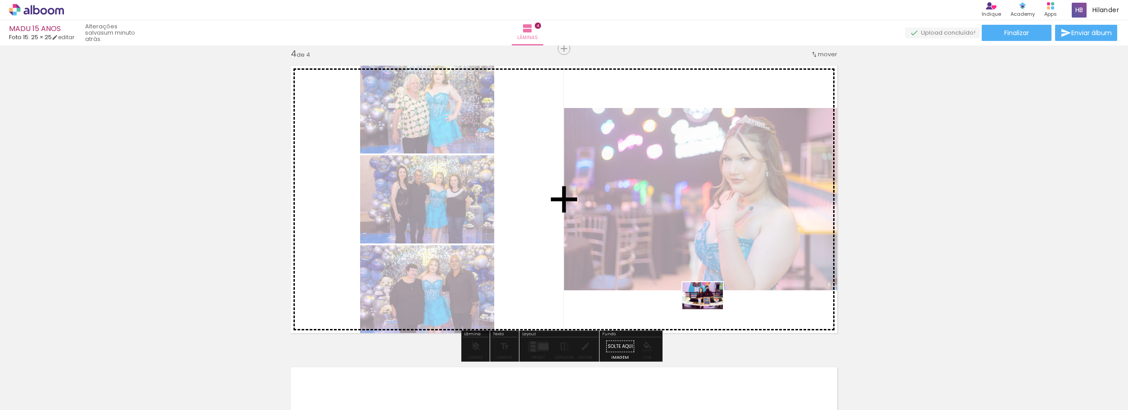
drag, startPoint x: 333, startPoint y: 386, endPoint x: 709, endPoint y: 309, distance: 384.4
click at [709, 309] on quentale-workspace at bounding box center [564, 205] width 1128 height 410
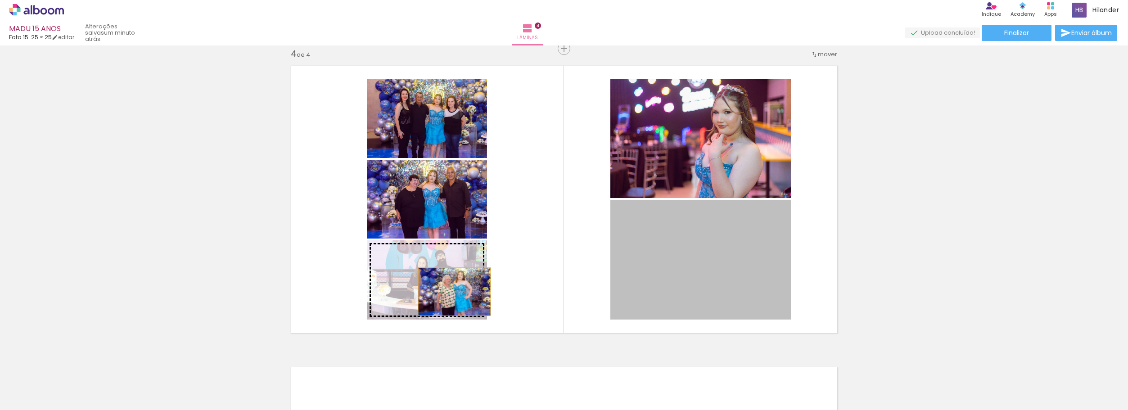
drag, startPoint x: 738, startPoint y: 296, endPoint x: 444, endPoint y: 290, distance: 294.0
click at [0, 0] on slot at bounding box center [0, 0] width 0 height 0
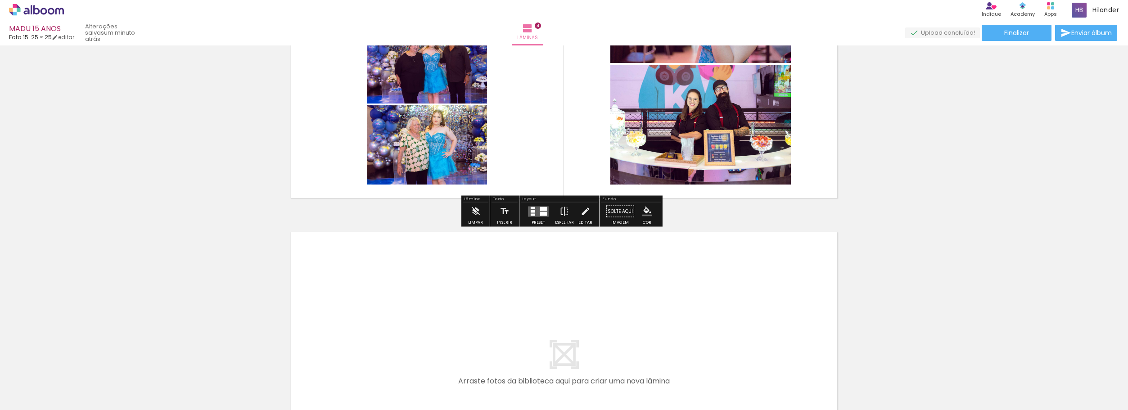
scroll to position [1141, 0]
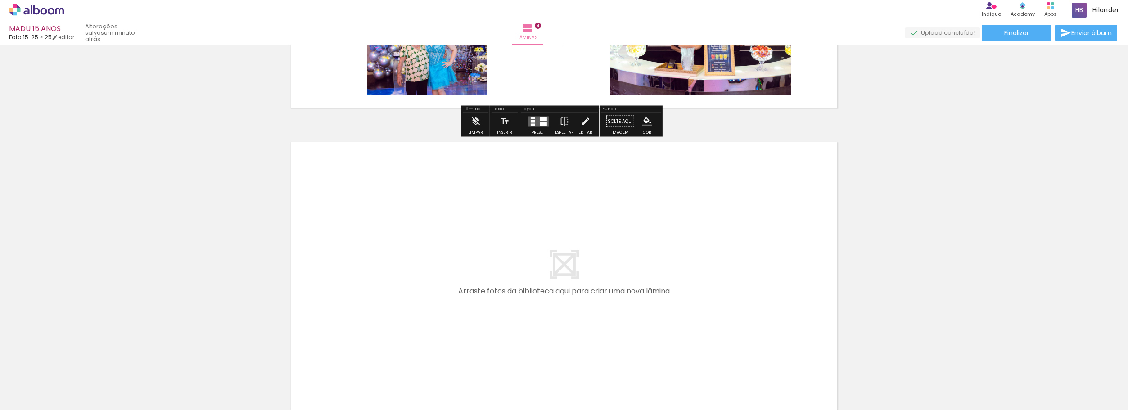
drag, startPoint x: 482, startPoint y: 386, endPoint x: 370, endPoint y: 228, distance: 193.7
click at [370, 228] on quentale-workspace at bounding box center [564, 205] width 1128 height 410
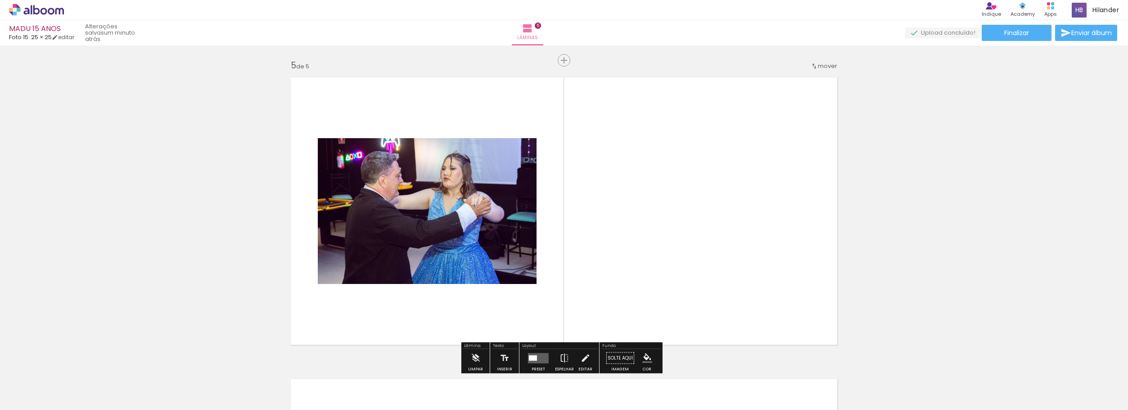
scroll to position [1218, 0]
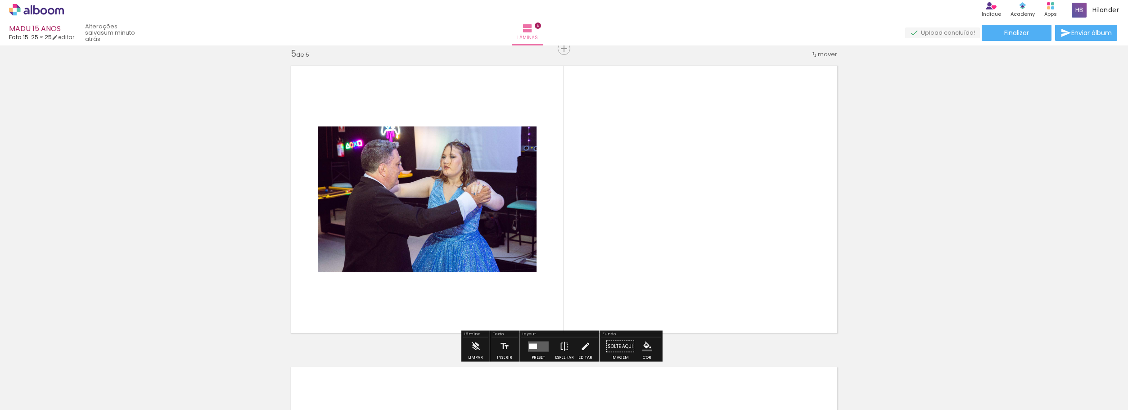
drag, startPoint x: 535, startPoint y: 381, endPoint x: 488, endPoint y: 320, distance: 76.3
click at [449, 288] on quentale-workspace at bounding box center [564, 205] width 1128 height 410
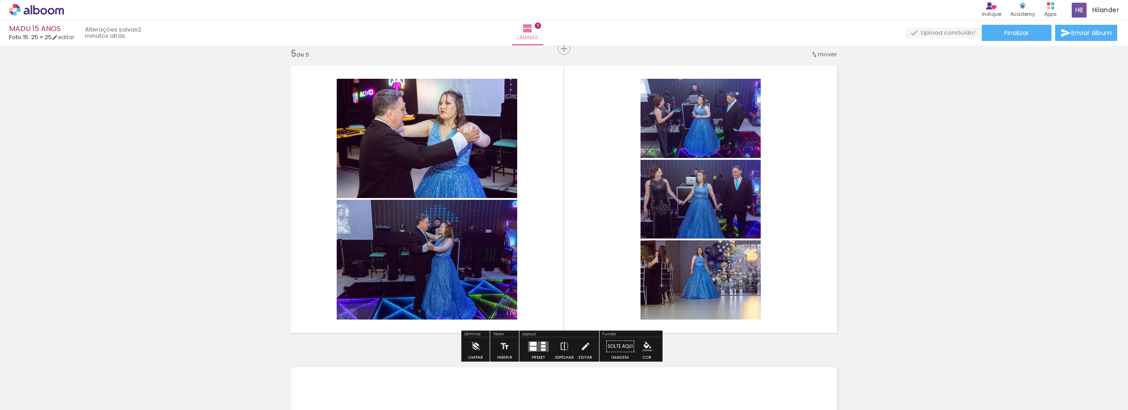
scroll to position [0, 621]
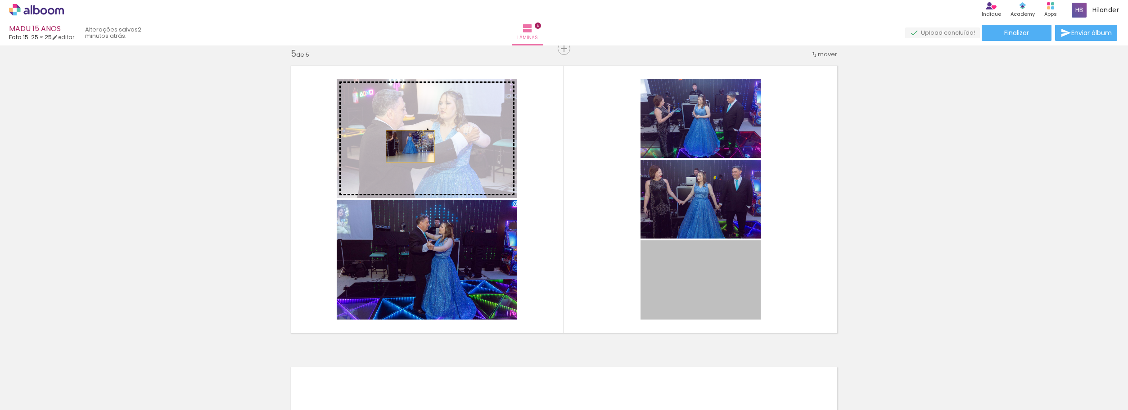
drag, startPoint x: 707, startPoint y: 313, endPoint x: 406, endPoint y: 146, distance: 343.9
click at [0, 0] on slot at bounding box center [0, 0] width 0 height 0
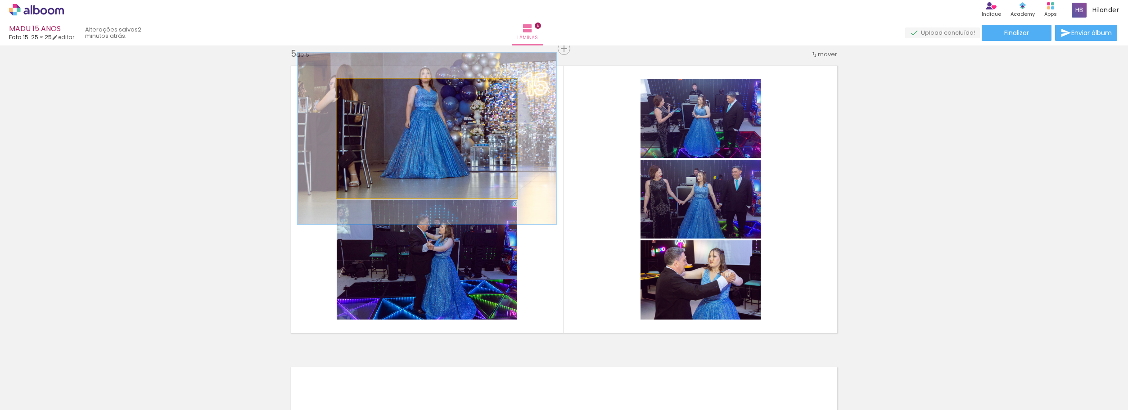
drag, startPoint x: 354, startPoint y: 89, endPoint x: 368, endPoint y: 89, distance: 14.0
click at [368, 89] on div at bounding box center [371, 88] width 8 height 8
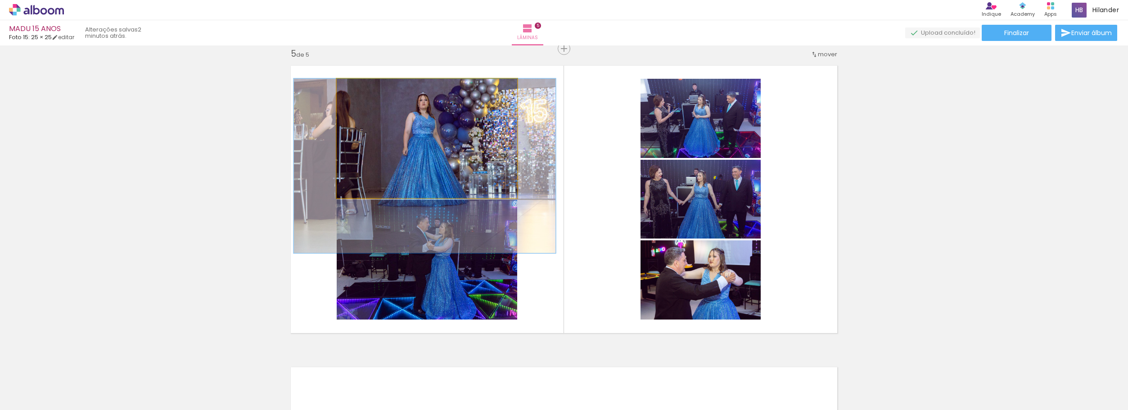
drag, startPoint x: 432, startPoint y: 143, endPoint x: 429, endPoint y: 167, distance: 24.9
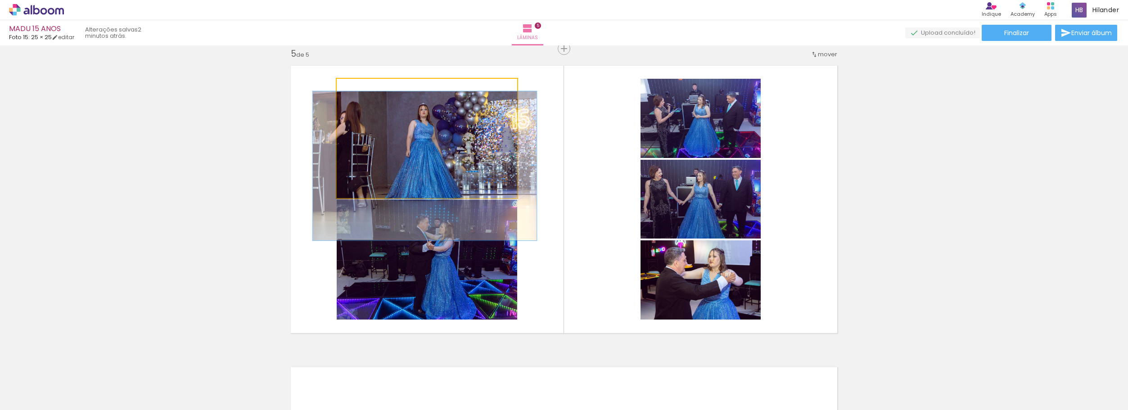
type paper-slider "124"
click at [365, 88] on div at bounding box center [366, 88] width 8 height 8
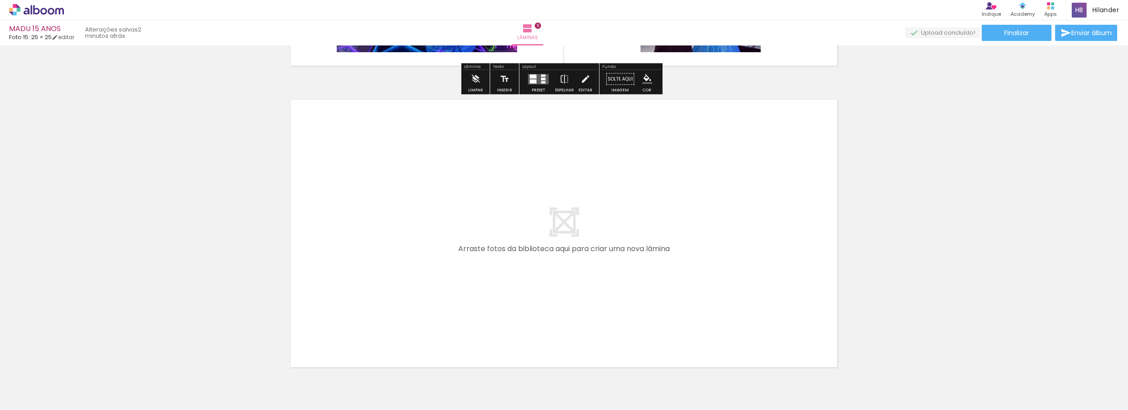
scroll to position [1488, 0]
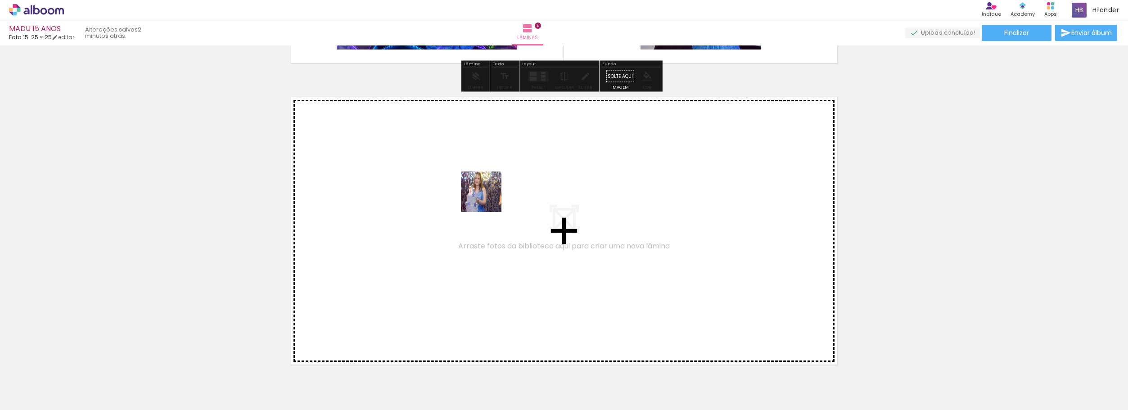
drag, startPoint x: 682, startPoint y: 382, endPoint x: 462, endPoint y: 171, distance: 304.6
click at [462, 171] on quentale-workspace at bounding box center [564, 205] width 1128 height 410
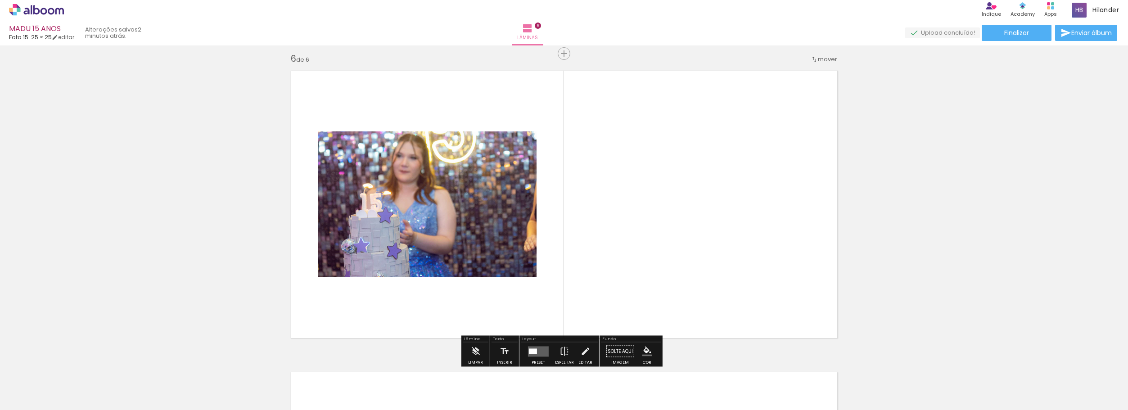
scroll to position [1519, 0]
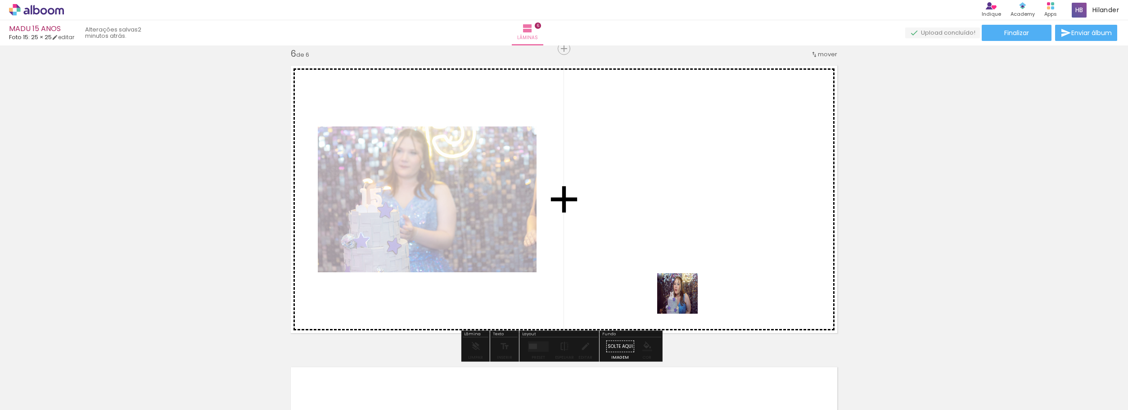
drag, startPoint x: 694, startPoint y: 319, endPoint x: 613, endPoint y: 162, distance: 176.9
click at [613, 162] on quentale-workspace at bounding box center [564, 205] width 1128 height 410
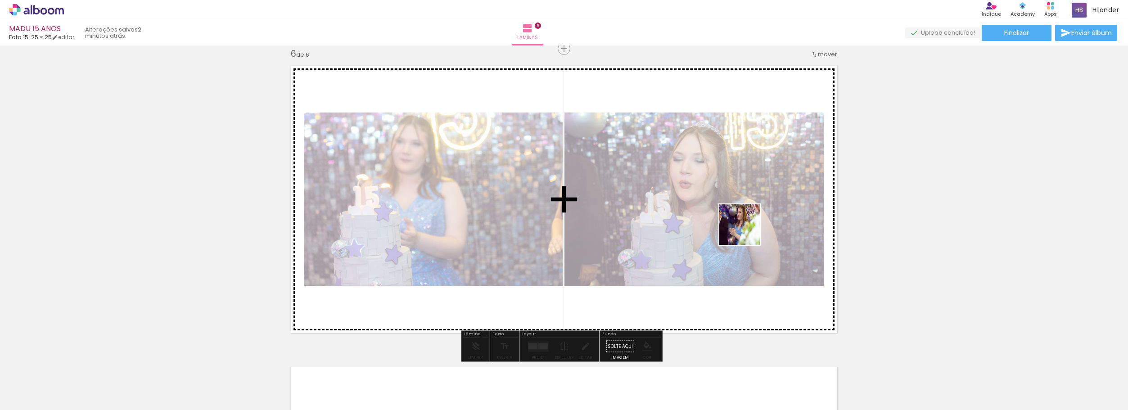
drag, startPoint x: 788, startPoint y: 384, endPoint x: 748, endPoint y: 216, distance: 173.0
click at [748, 216] on quentale-workspace at bounding box center [564, 205] width 1128 height 410
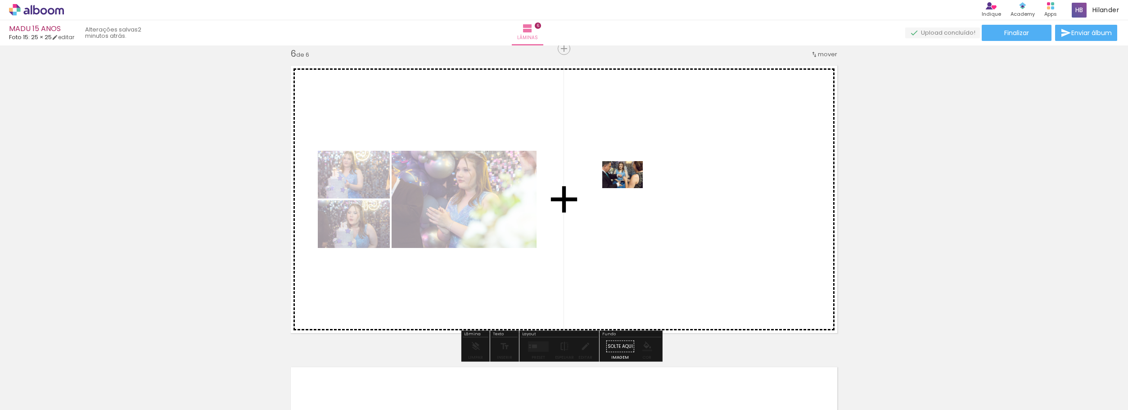
drag, startPoint x: 884, startPoint y: 388, endPoint x: 629, endPoint y: 188, distance: 324.0
click at [629, 188] on quentale-workspace at bounding box center [564, 205] width 1128 height 410
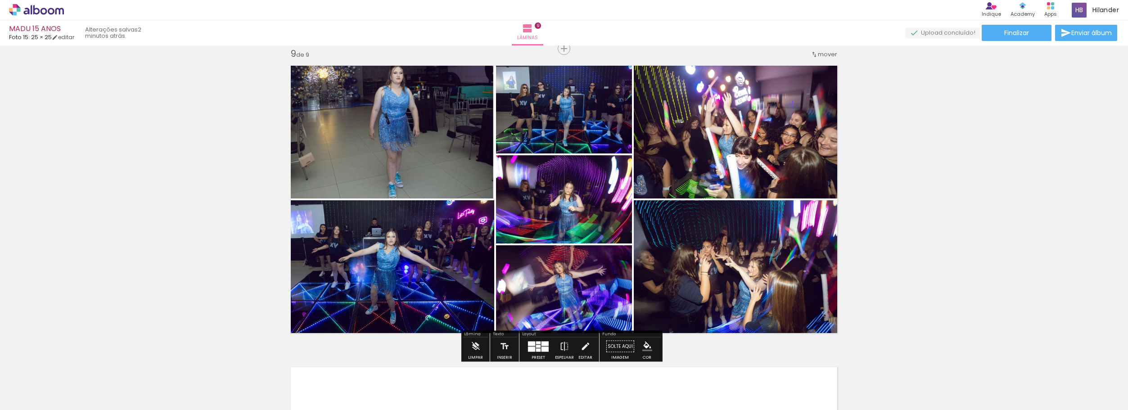
scroll to position [0, 1469]
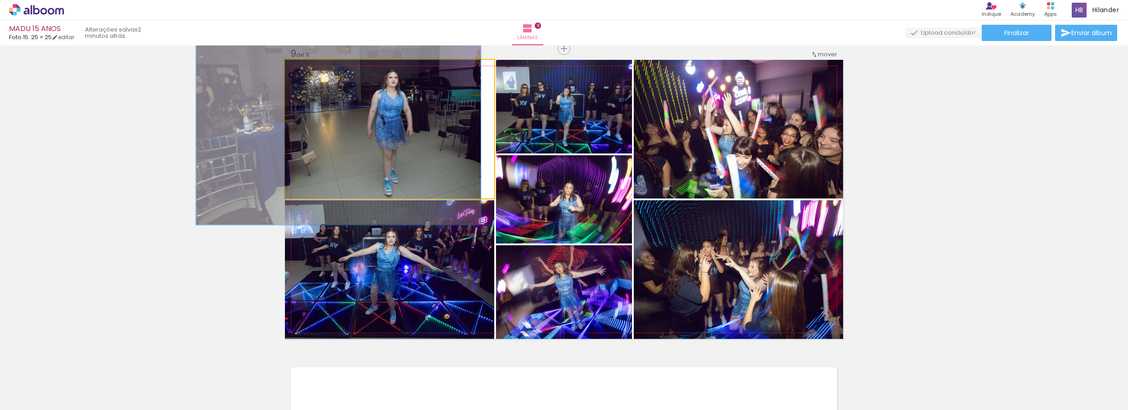
click at [316, 71] on div at bounding box center [319, 69] width 8 height 8
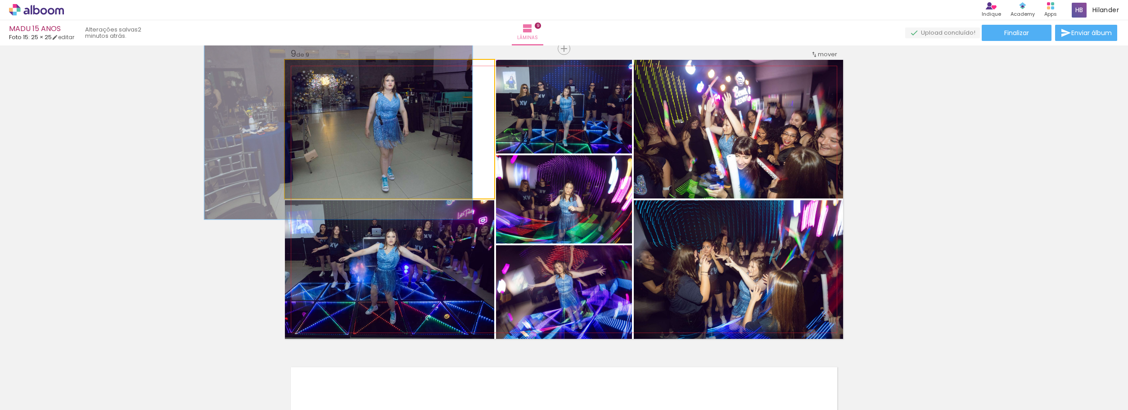
click at [315, 76] on div at bounding box center [316, 69] width 14 height 14
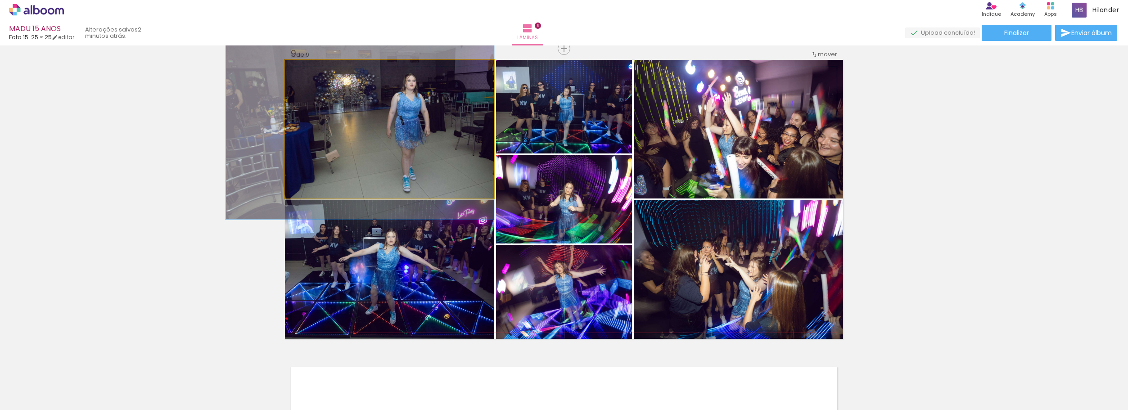
drag, startPoint x: 378, startPoint y: 139, endPoint x: 387, endPoint y: 140, distance: 9.0
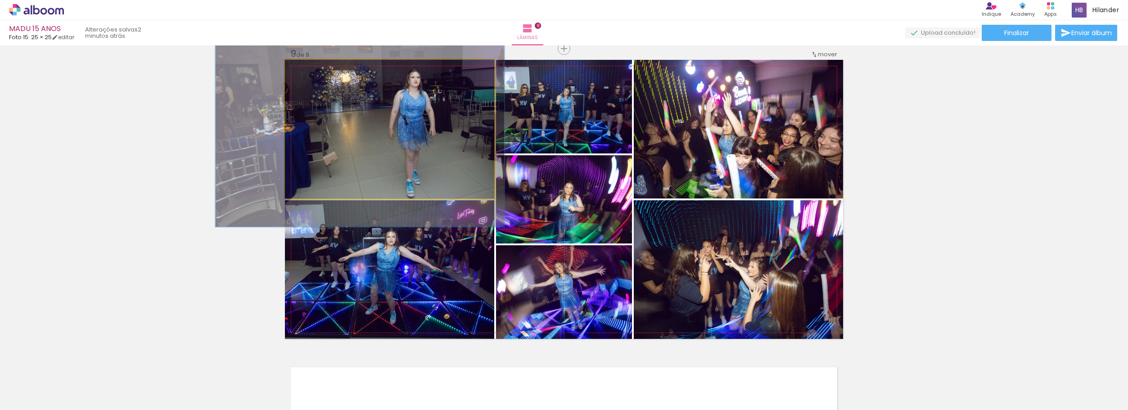
click at [322, 71] on div at bounding box center [319, 69] width 14 height 14
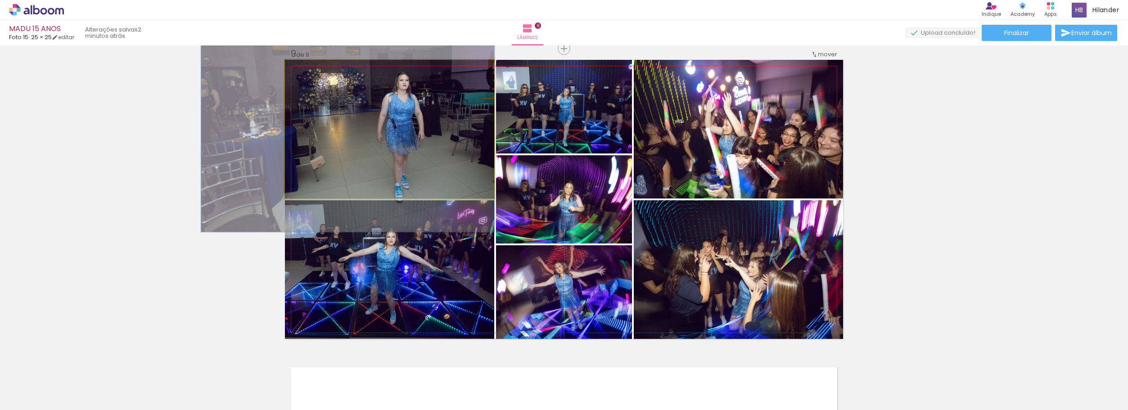
drag, startPoint x: 455, startPoint y: 151, endPoint x: 438, endPoint y: 154, distance: 17.3
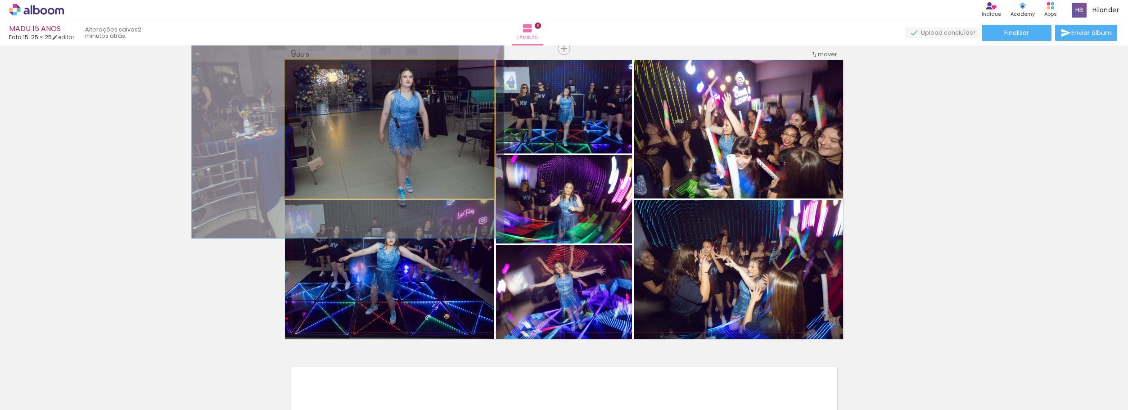
type paper-slider "152"
click at [322, 74] on div at bounding box center [323, 69] width 14 height 14
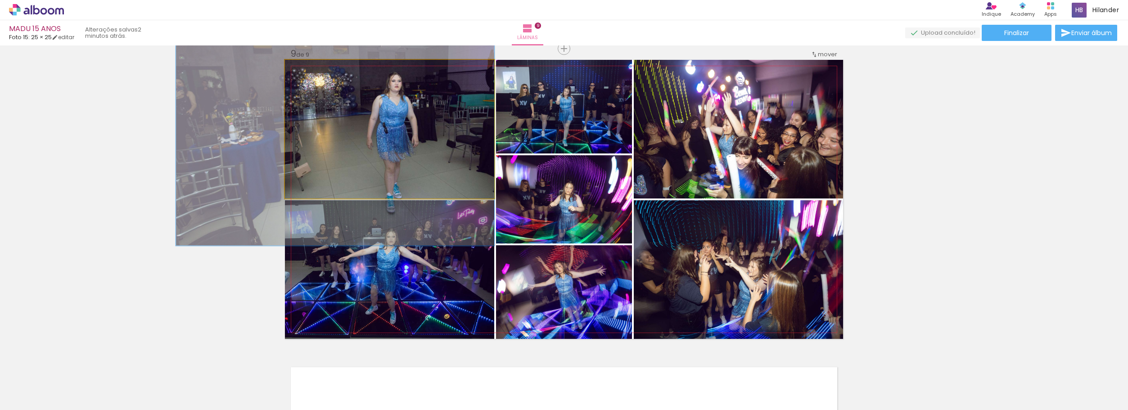
drag, startPoint x: 437, startPoint y: 140, endPoint x: 425, endPoint y: 144, distance: 13.0
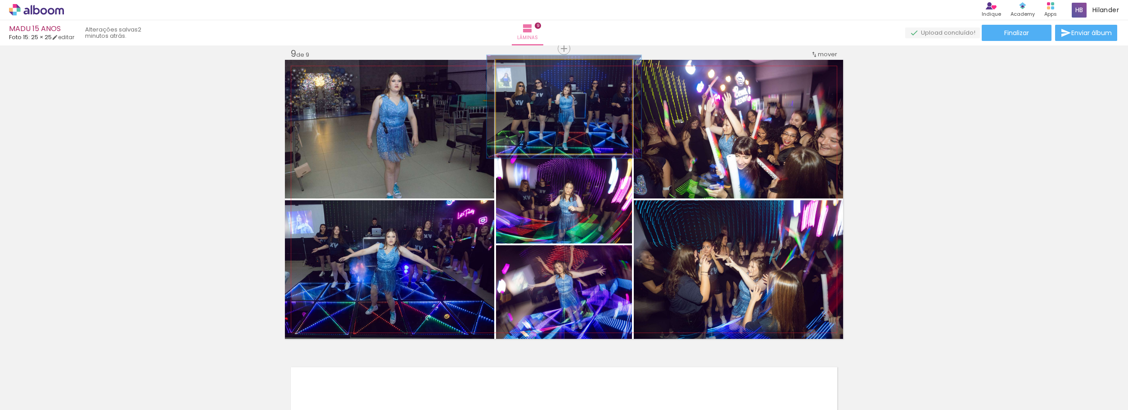
type paper-slider "111"
click at [518, 69] on div at bounding box center [520, 69] width 8 height 8
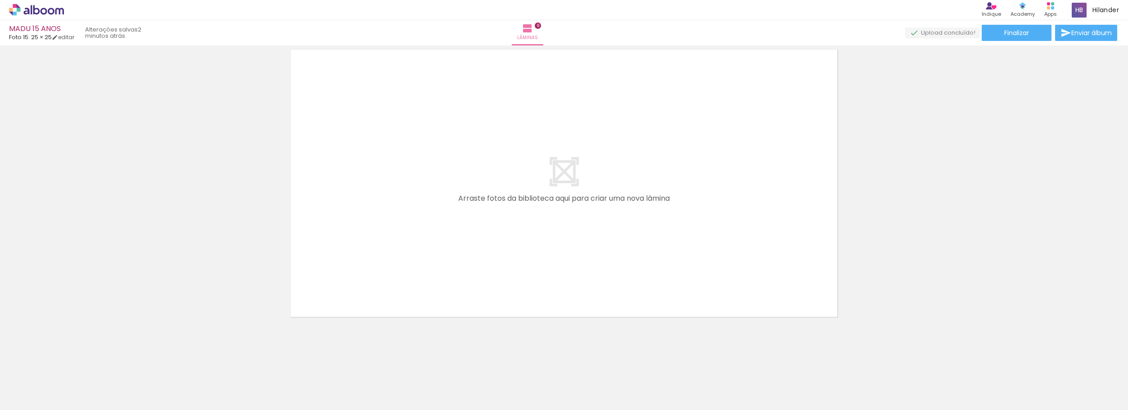
scroll to position [2742, 0]
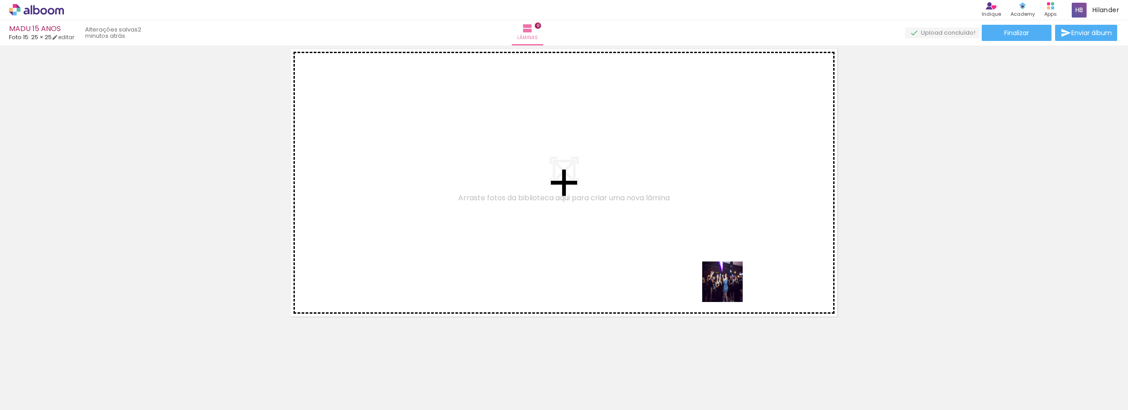
drag, startPoint x: 820, startPoint y: 364, endPoint x: 756, endPoint y: 322, distance: 76.8
click at [631, 224] on quentale-workspace at bounding box center [564, 205] width 1128 height 410
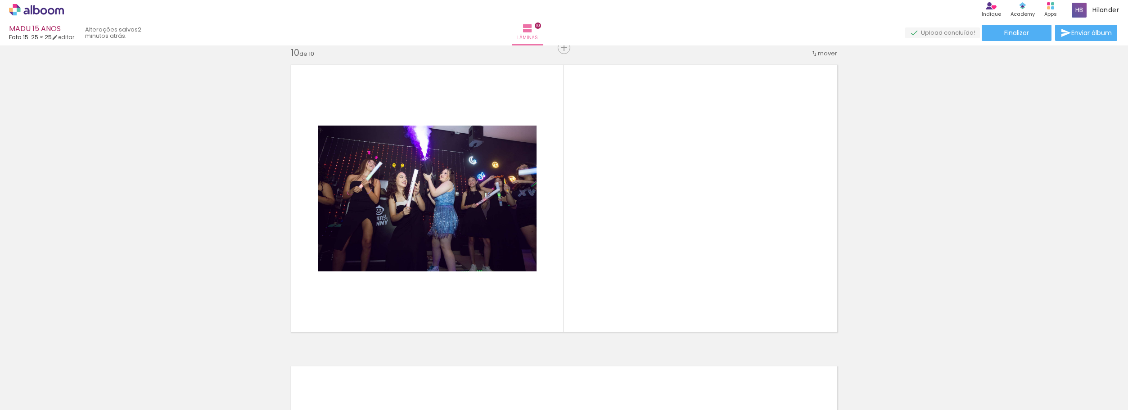
scroll to position [2726, 0]
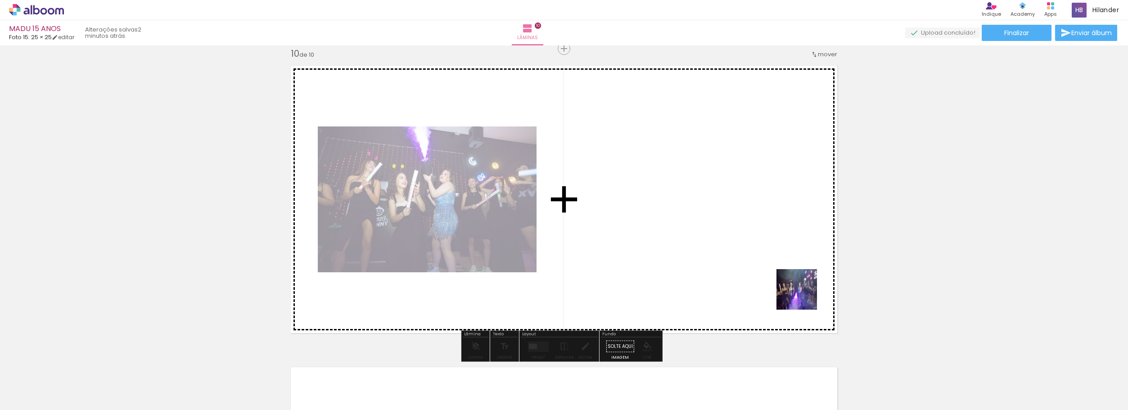
drag, startPoint x: 873, startPoint y: 367, endPoint x: 722, endPoint y: 229, distance: 205.1
click at [722, 229] on quentale-workspace at bounding box center [564, 205] width 1128 height 410
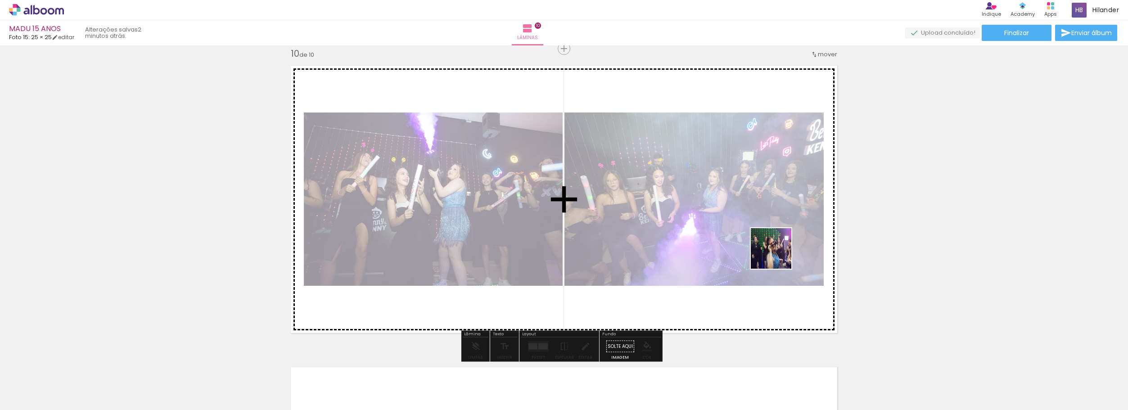
drag, startPoint x: 912, startPoint y: 358, endPoint x: 739, endPoint y: 247, distance: 205.3
click at [717, 219] on quentale-workspace at bounding box center [564, 205] width 1128 height 410
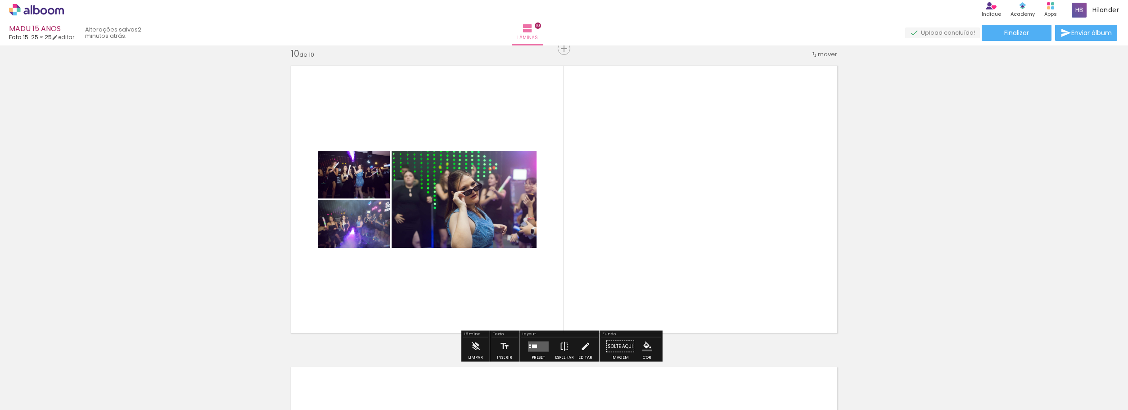
drag, startPoint x: 740, startPoint y: 254, endPoint x: 782, endPoint y: 318, distance: 76.3
click at [681, 226] on quentale-workspace at bounding box center [564, 205] width 1128 height 410
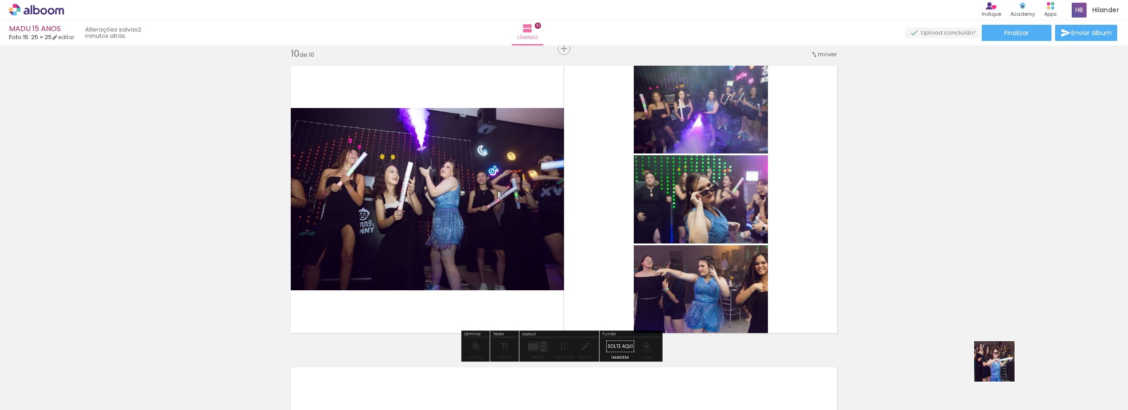
drag, startPoint x: 1036, startPoint y: 388, endPoint x: 693, endPoint y: 223, distance: 380.3
click at [747, 248] on quentale-workspace at bounding box center [564, 205] width 1128 height 410
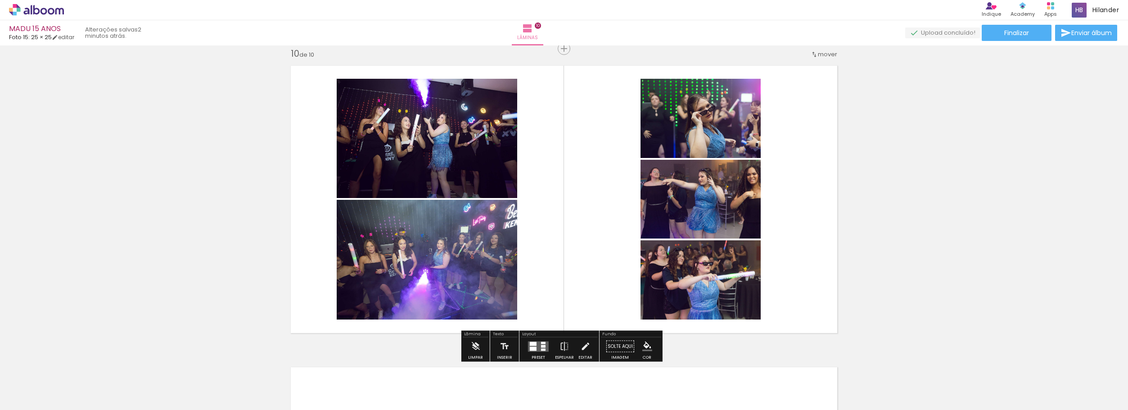
drag, startPoint x: 1102, startPoint y: 386, endPoint x: 738, endPoint y: 240, distance: 392.2
click at [738, 241] on quentale-workspace at bounding box center [564, 205] width 1128 height 410
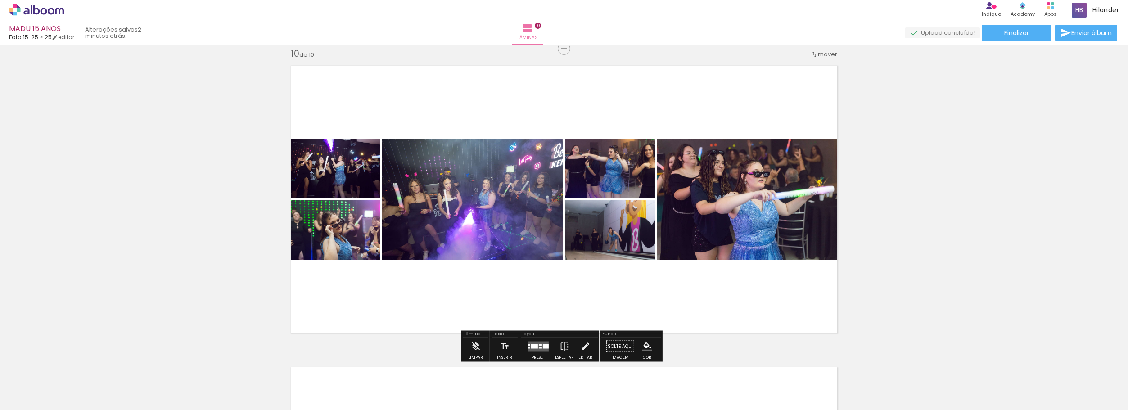
click at [543, 344] on div at bounding box center [546, 346] width 6 height 5
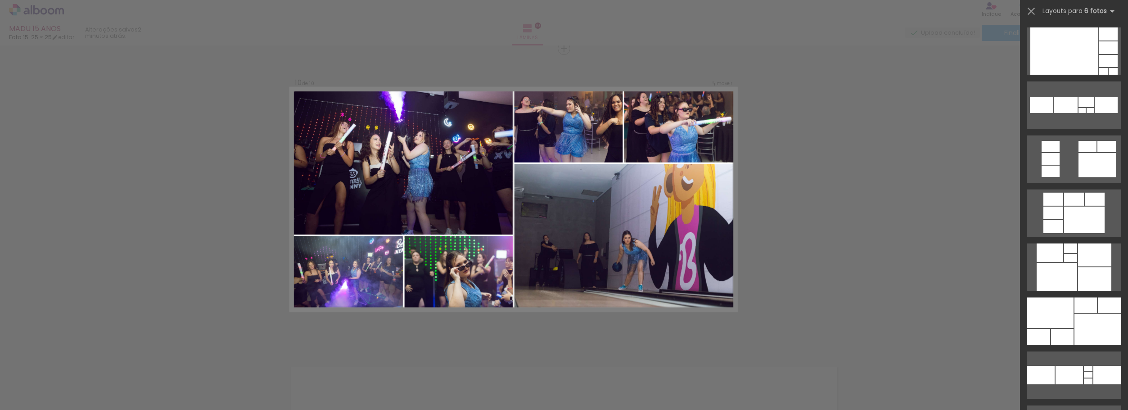
scroll to position [585, 0]
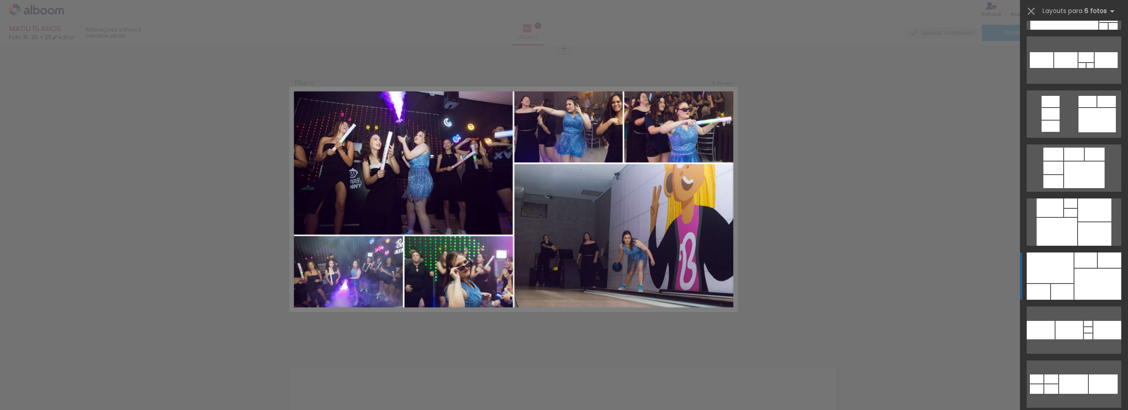
click at [1092, 279] on div at bounding box center [1097, 284] width 47 height 31
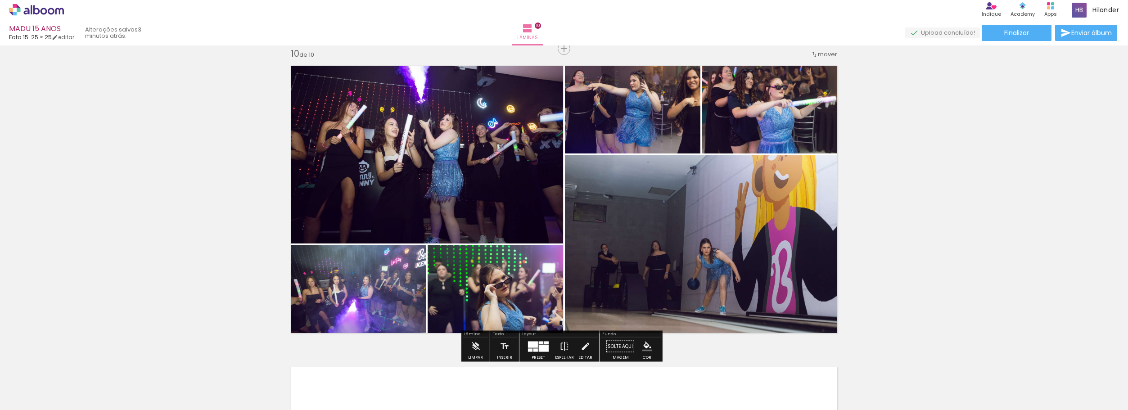
click at [701, 255] on quentale-photo at bounding box center [704, 247] width 278 height 184
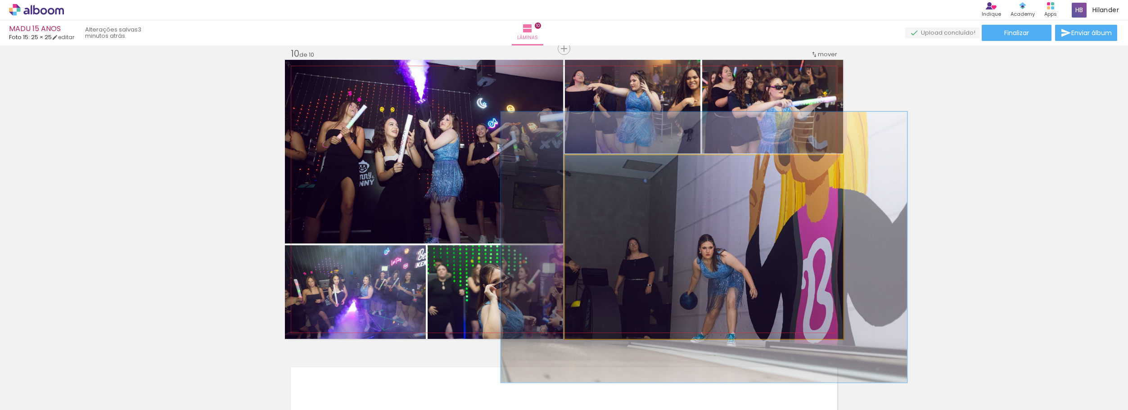
drag, startPoint x: 586, startPoint y: 166, endPoint x: 597, endPoint y: 164, distance: 11.8
click at [597, 164] on div at bounding box center [601, 165] width 8 height 8
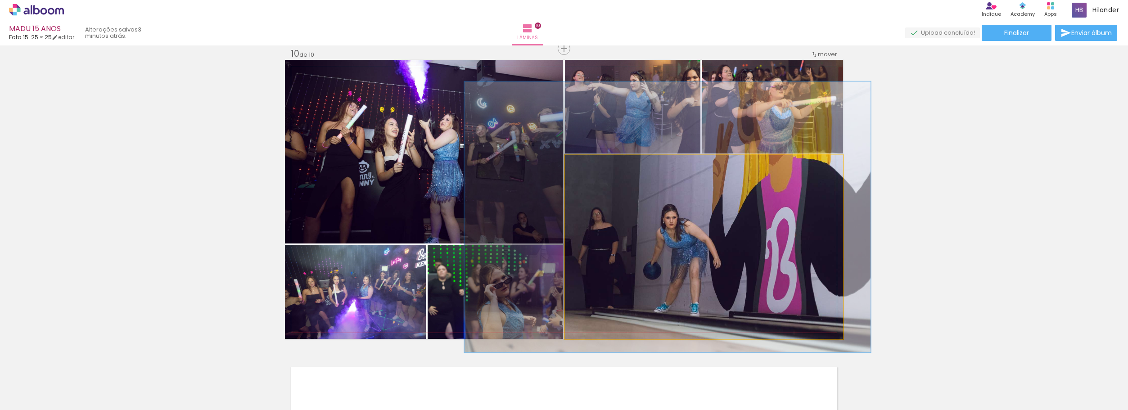
drag, startPoint x: 651, startPoint y: 246, endPoint x: 614, endPoint y: 216, distance: 47.7
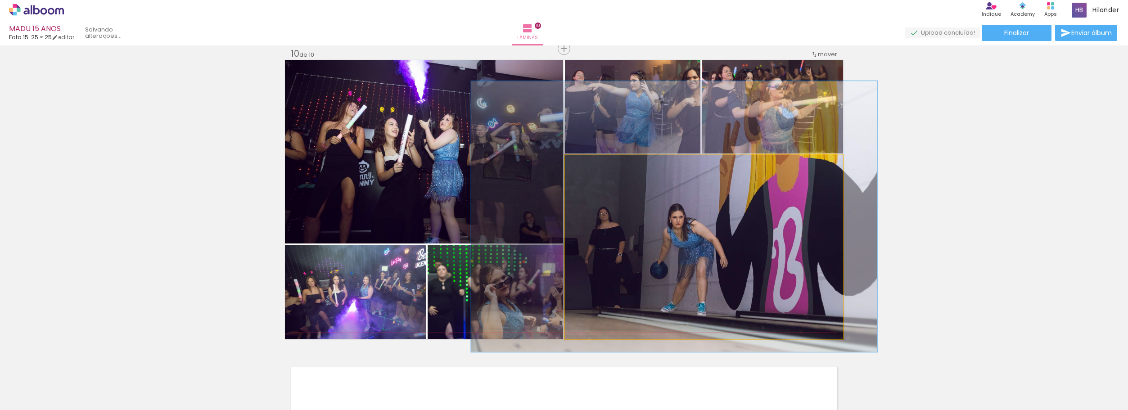
drag, startPoint x: 691, startPoint y: 251, endPoint x: 696, endPoint y: 251, distance: 5.0
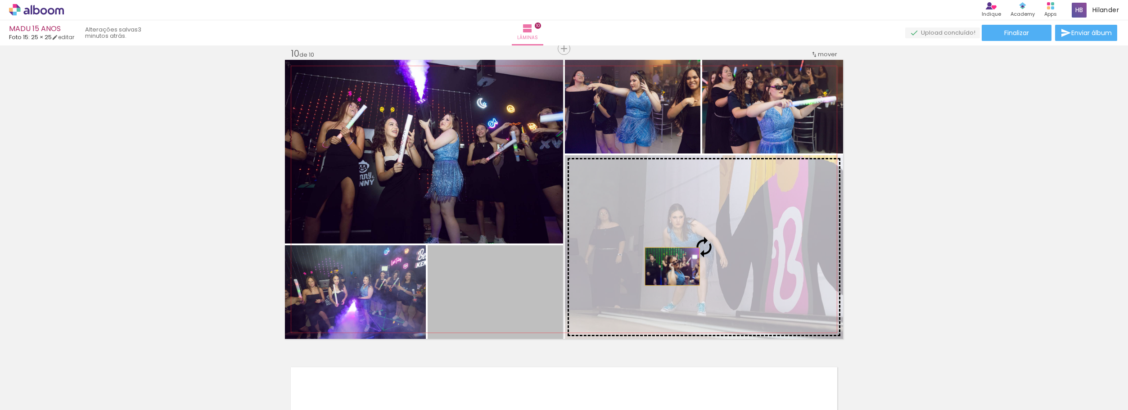
drag, startPoint x: 640, startPoint y: 269, endPoint x: 671, endPoint y: 266, distance: 31.3
click at [0, 0] on slot at bounding box center [0, 0] width 0 height 0
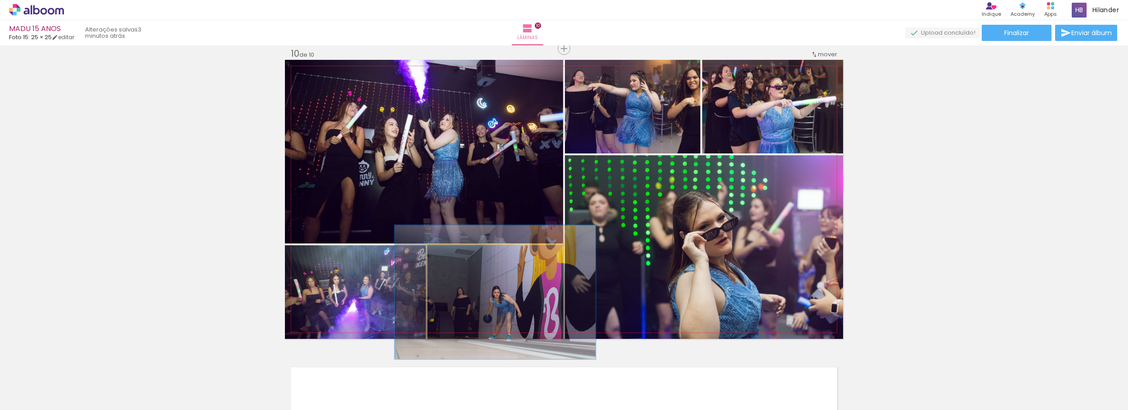
drag, startPoint x: 448, startPoint y: 256, endPoint x: 464, endPoint y: 258, distance: 16.3
type paper-slider "150"
click at [464, 258] on div at bounding box center [462, 255] width 14 height 14
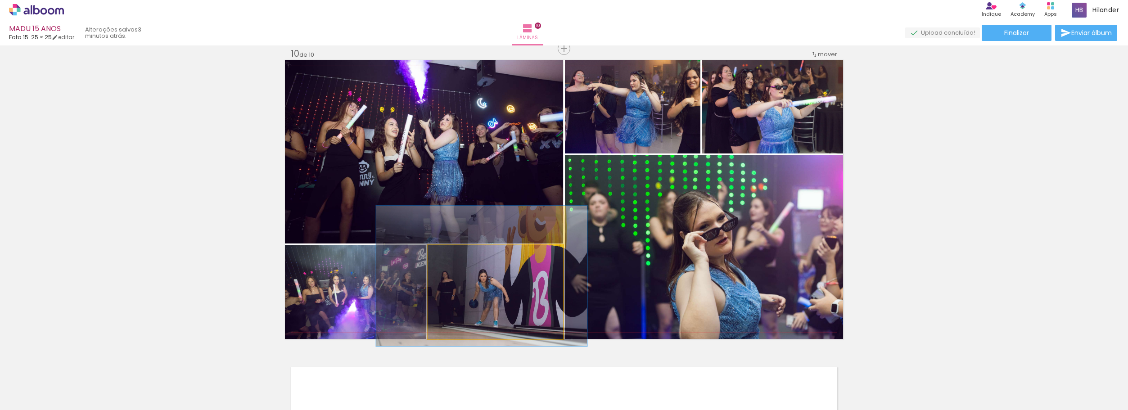
drag, startPoint x: 476, startPoint y: 294, endPoint x: 463, endPoint y: 278, distance: 20.8
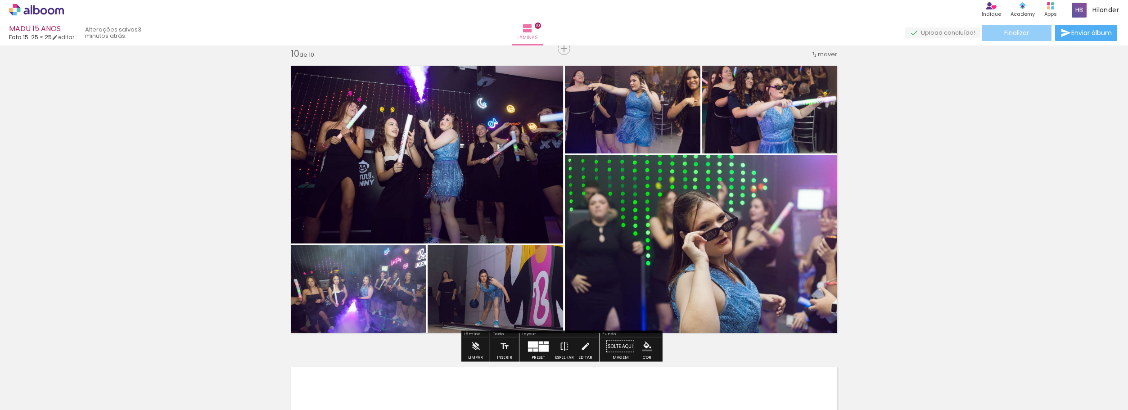
click at [1032, 33] on paper-button "Finalizar" at bounding box center [1017, 33] width 70 height 16
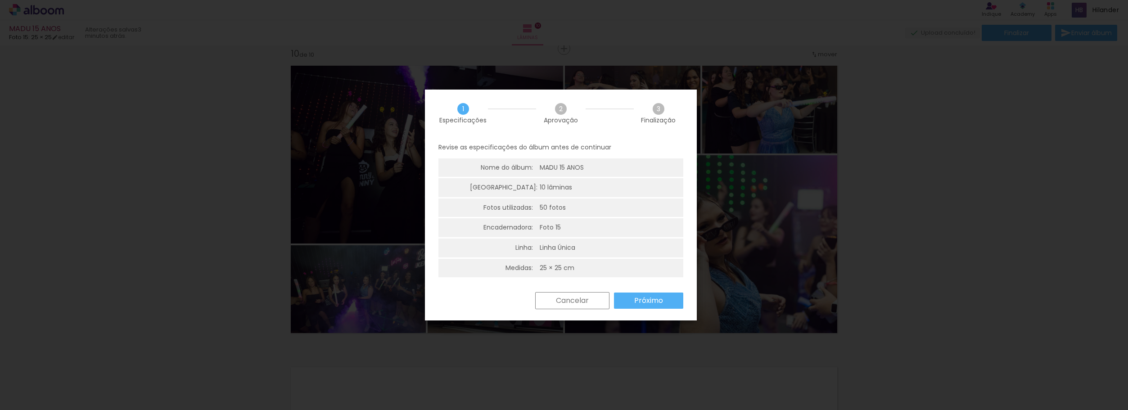
click at [0, 0] on slot "Próximo" at bounding box center [0, 0] width 0 height 0
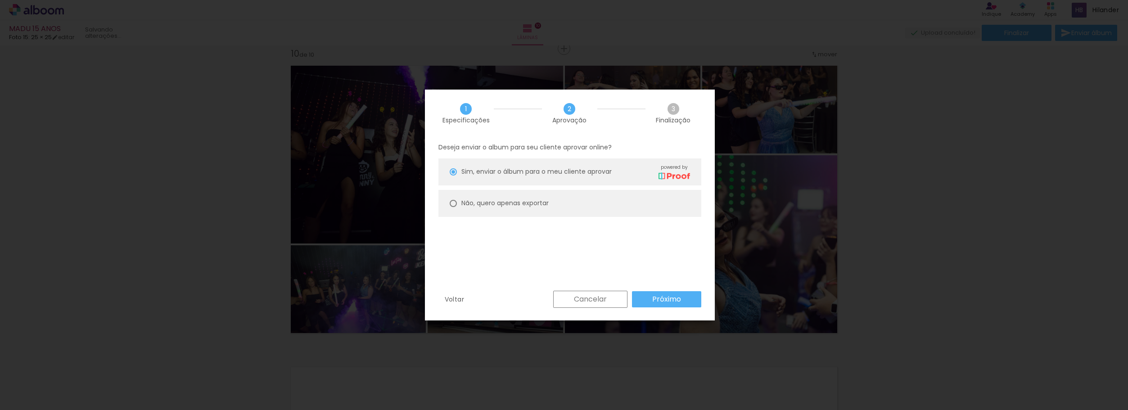
click at [0, 0] on slot "Não, quero apenas exportar" at bounding box center [0, 0] width 0 height 0
type paper-radio-button "on"
click at [0, 0] on slot "Próximo" at bounding box center [0, 0] width 0 height 0
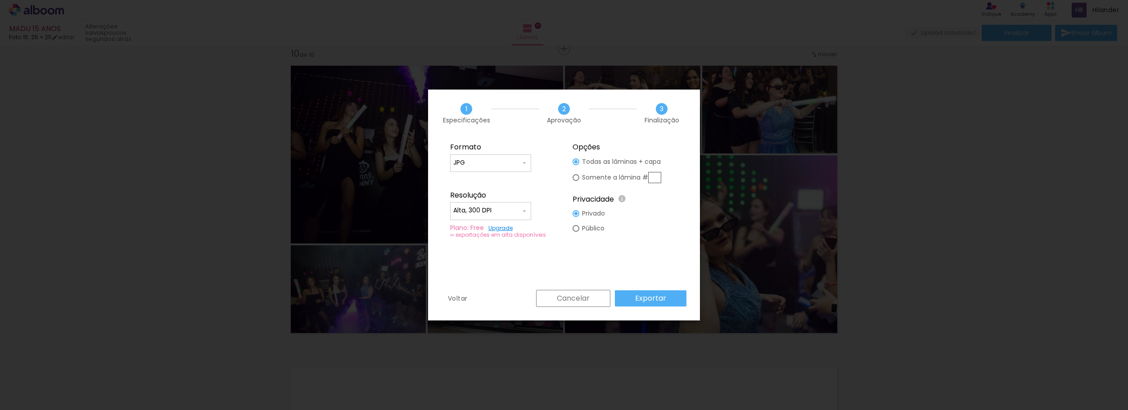
click at [0, 0] on slot "Exportar" at bounding box center [0, 0] width 0 height 0
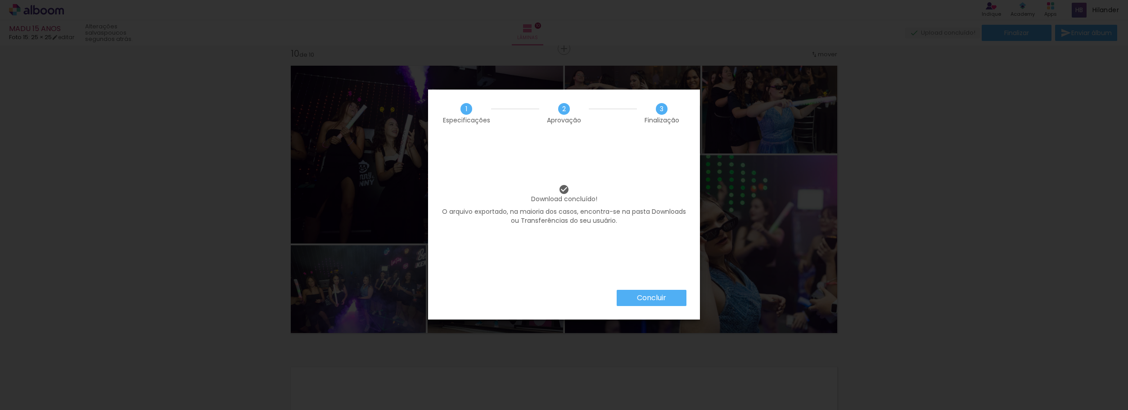
click at [0, 0] on slot "Concluir" at bounding box center [0, 0] width 0 height 0
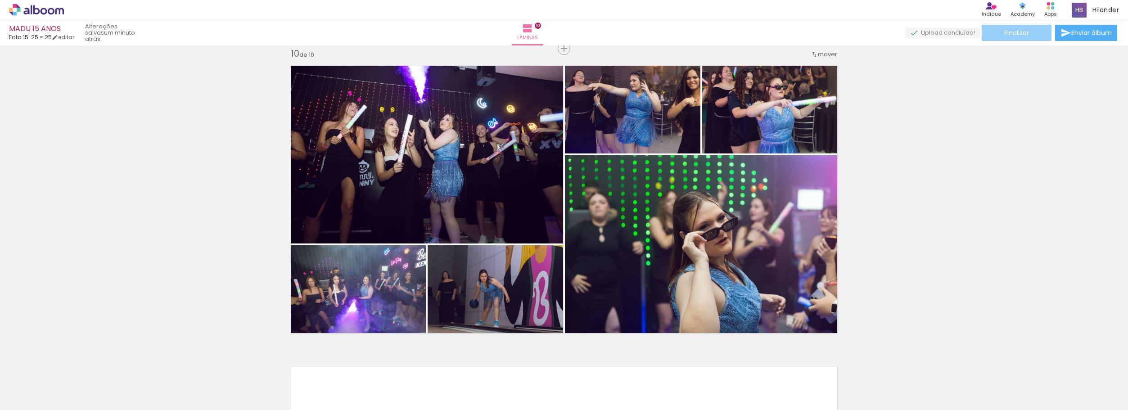
click at [1018, 34] on span "Finalizar" at bounding box center [1016, 33] width 25 height 6
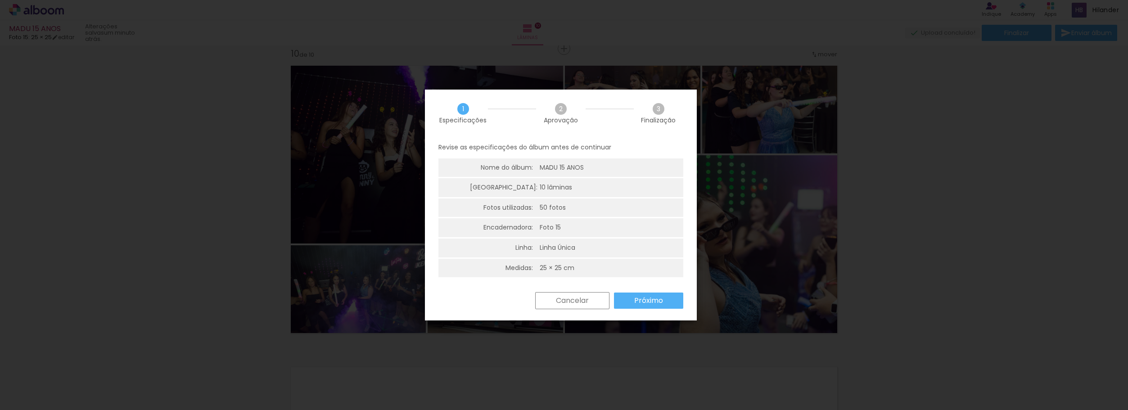
click at [0, 0] on slot "Próximo" at bounding box center [0, 0] width 0 height 0
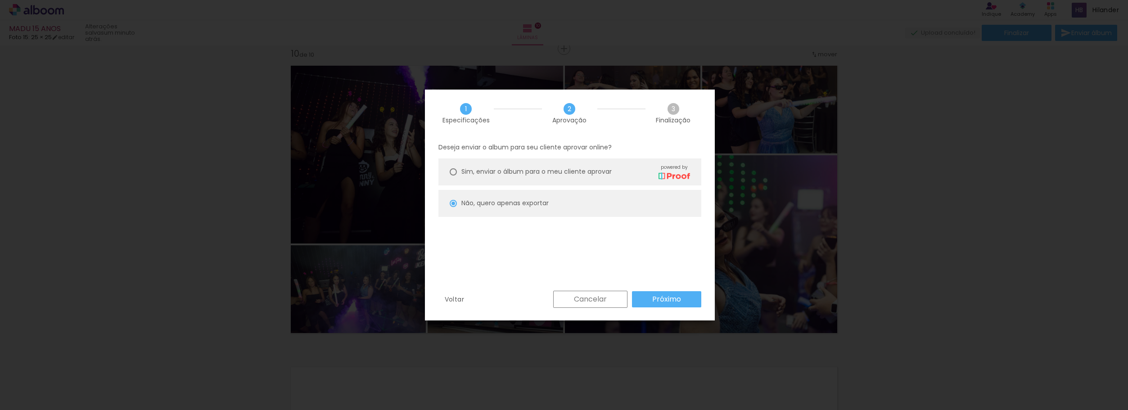
click at [0, 0] on slot "Próximo" at bounding box center [0, 0] width 0 height 0
type input "Alta, 300 DPI"
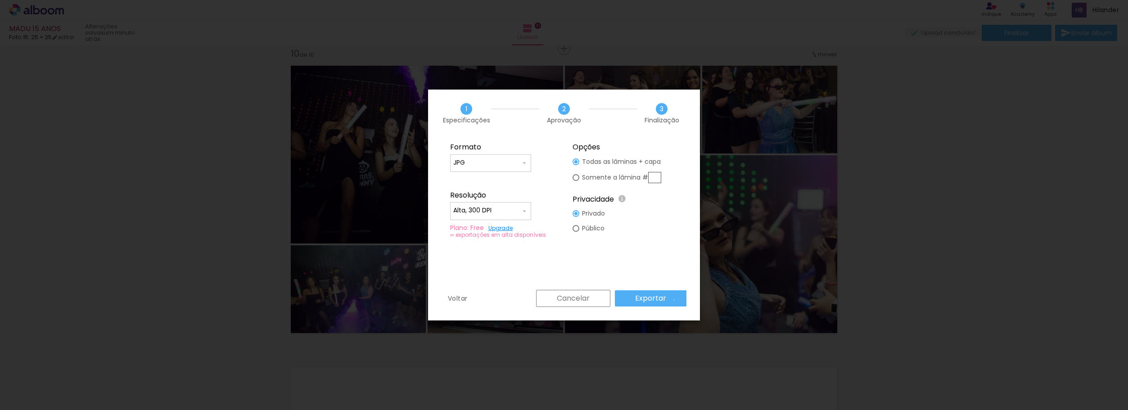
click at [676, 300] on paper-button "Exportar" at bounding box center [651, 298] width 72 height 16
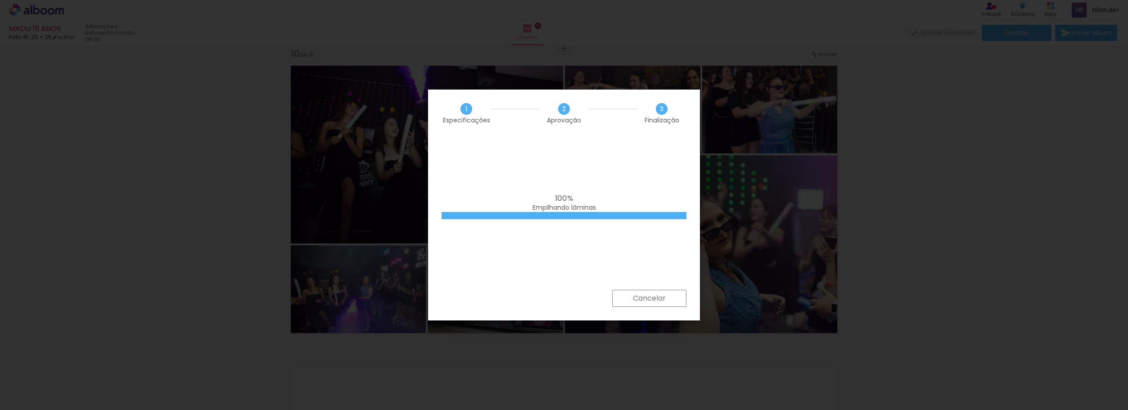
click at [757, 189] on iron-overlay-backdrop at bounding box center [564, 205] width 1128 height 410
